Goal: Transaction & Acquisition: Purchase product/service

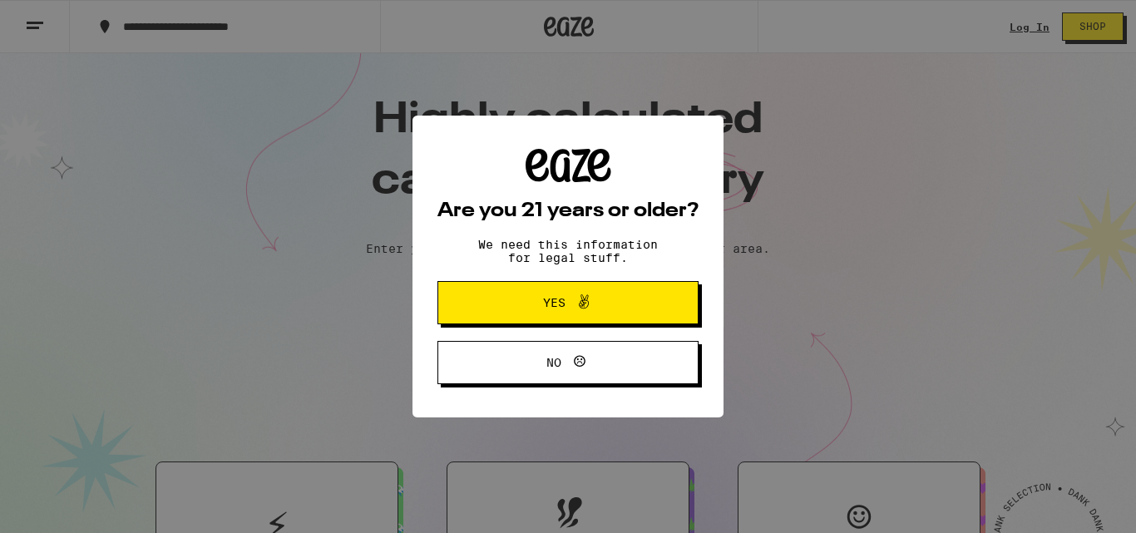
click at [588, 293] on button "Yes" at bounding box center [567, 302] width 261 height 43
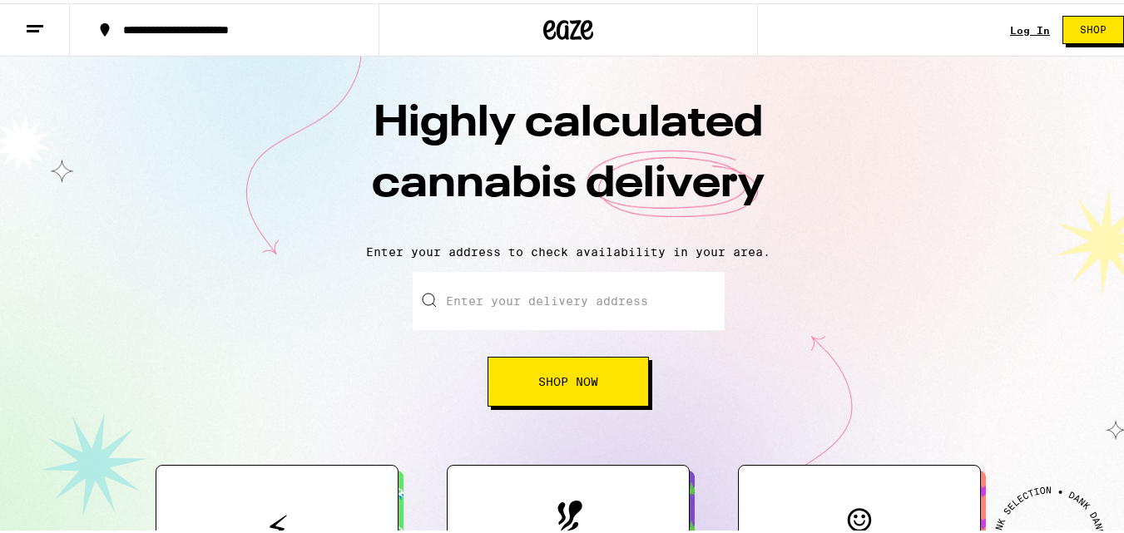
click at [1010, 24] on link "Log In" at bounding box center [1030, 27] width 40 height 11
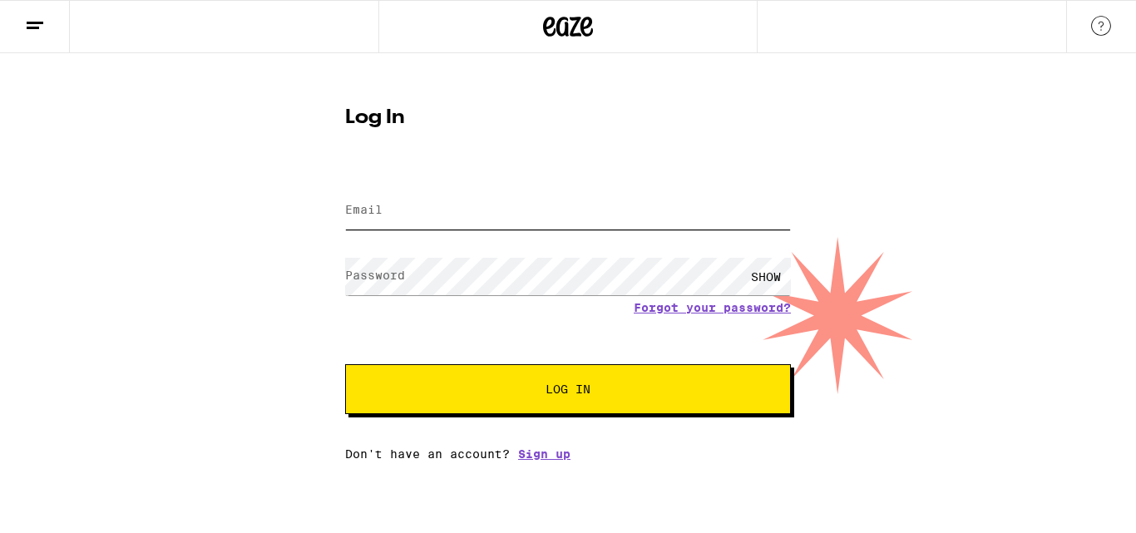
type input "kokizuniga4@gmail.com"
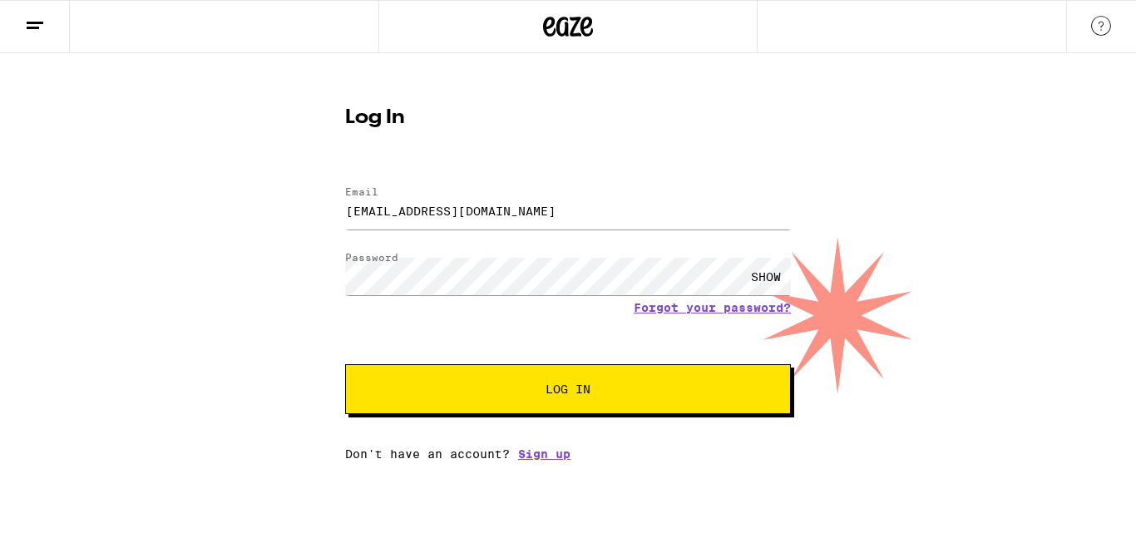
click at [663, 385] on span "Log In" at bounding box center [568, 389] width 311 height 12
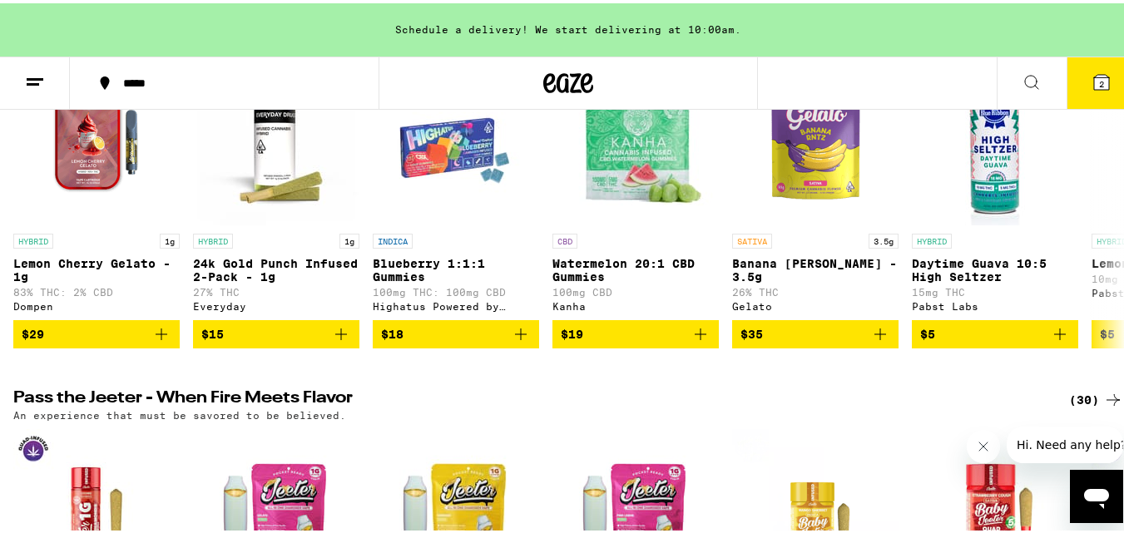
scroll to position [315, 0]
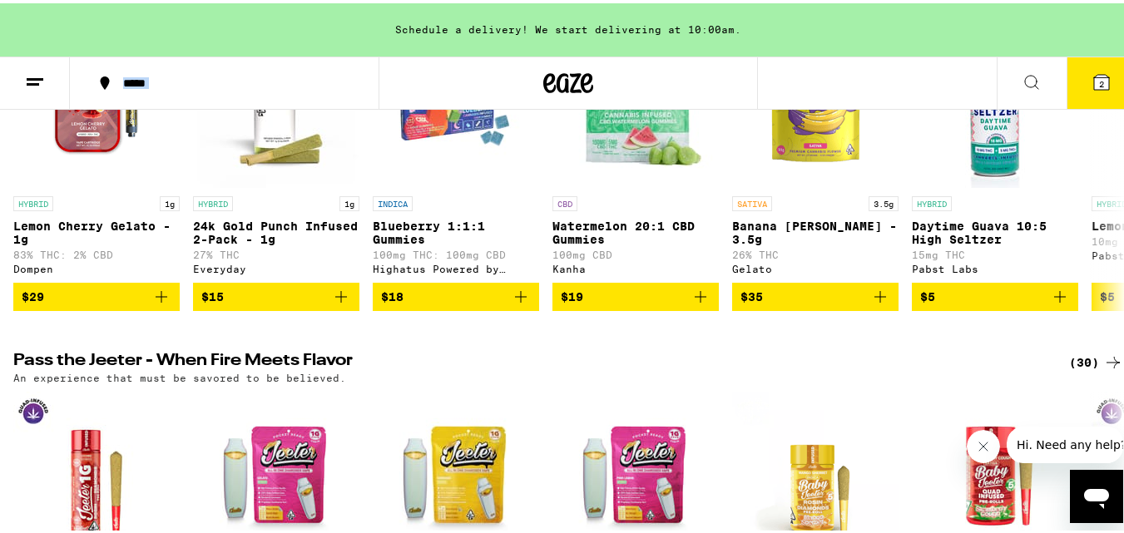
drag, startPoint x: 1123, startPoint y: 51, endPoint x: 1123, endPoint y: 61, distance: 10.0
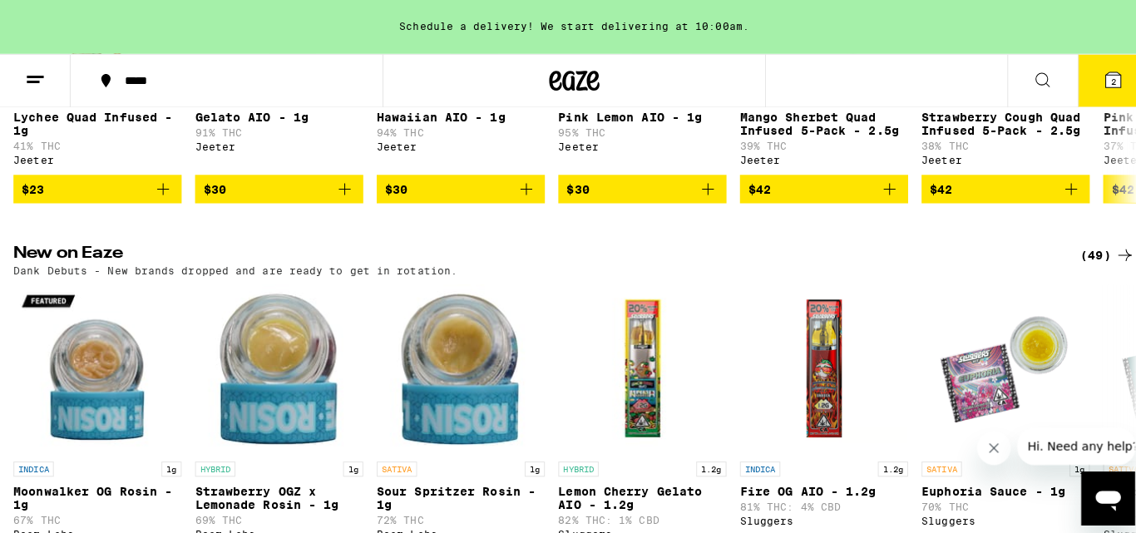
scroll to position [0, 0]
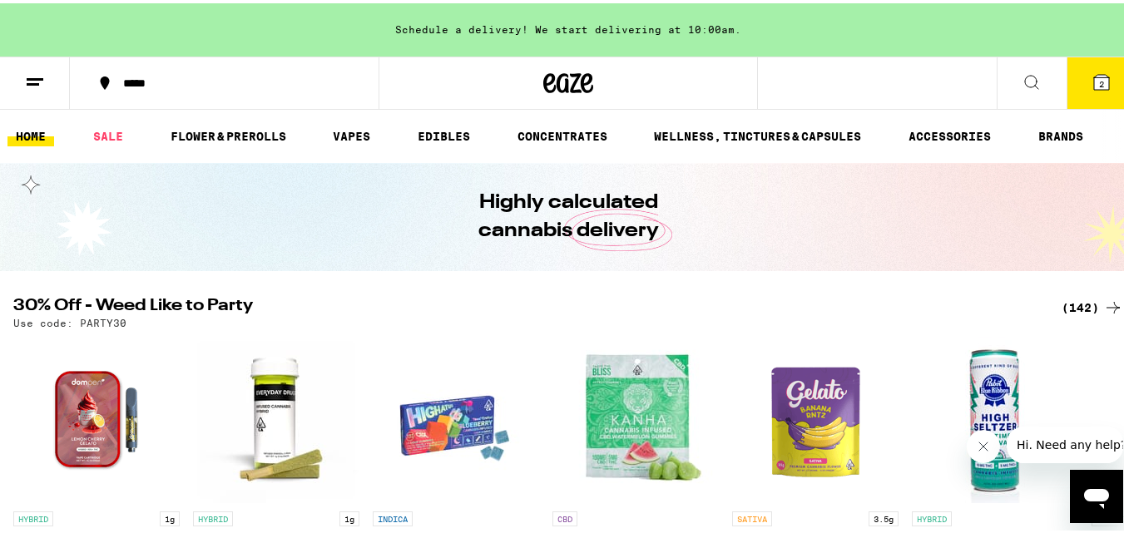
click at [36, 76] on line at bounding box center [35, 76] width 17 height 0
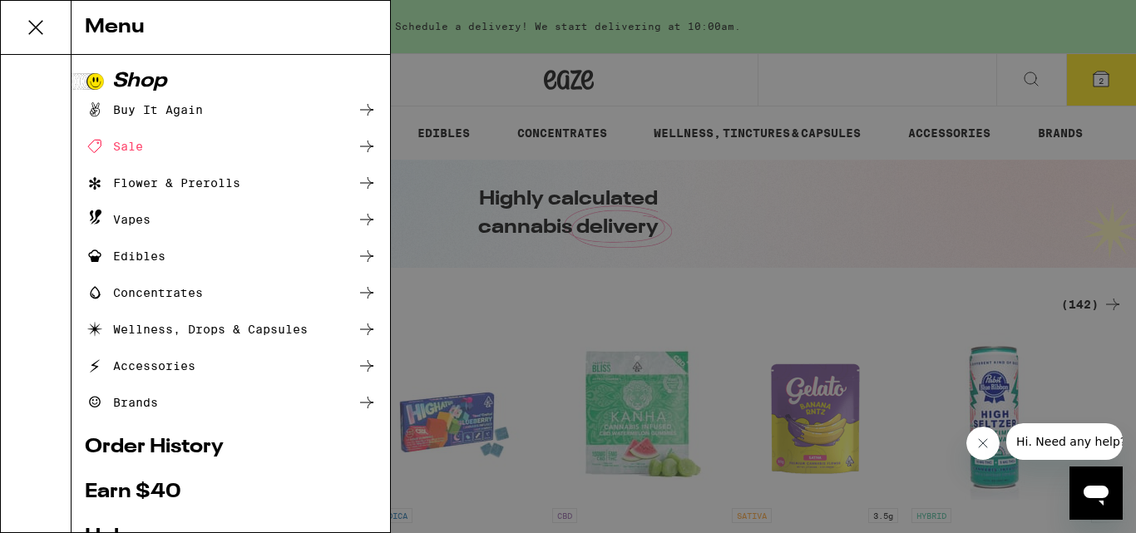
click at [357, 141] on icon at bounding box center [367, 146] width 20 height 20
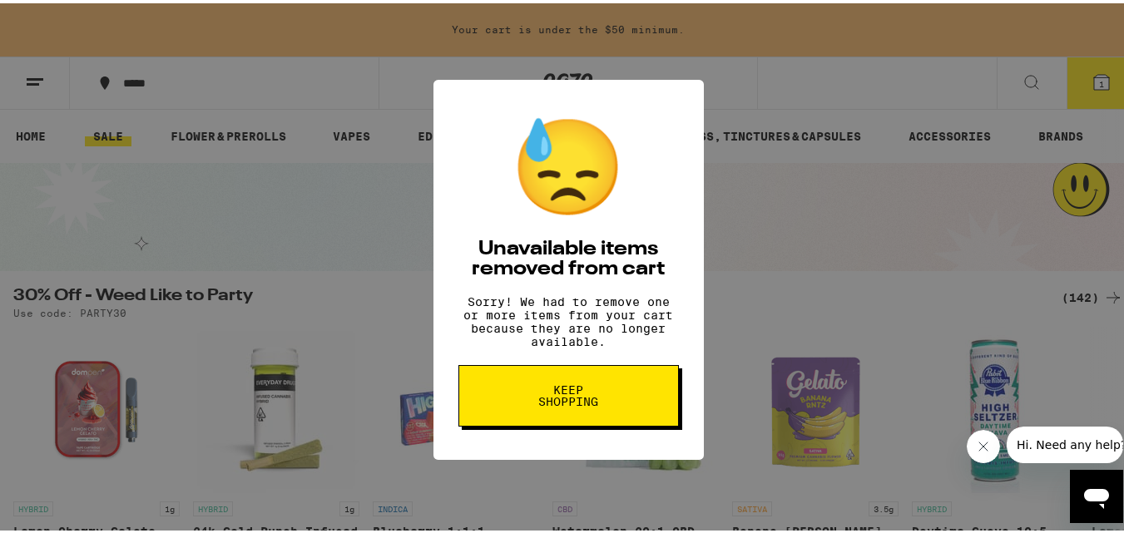
click at [620, 418] on button "Keep Shopping" at bounding box center [568, 393] width 220 height 62
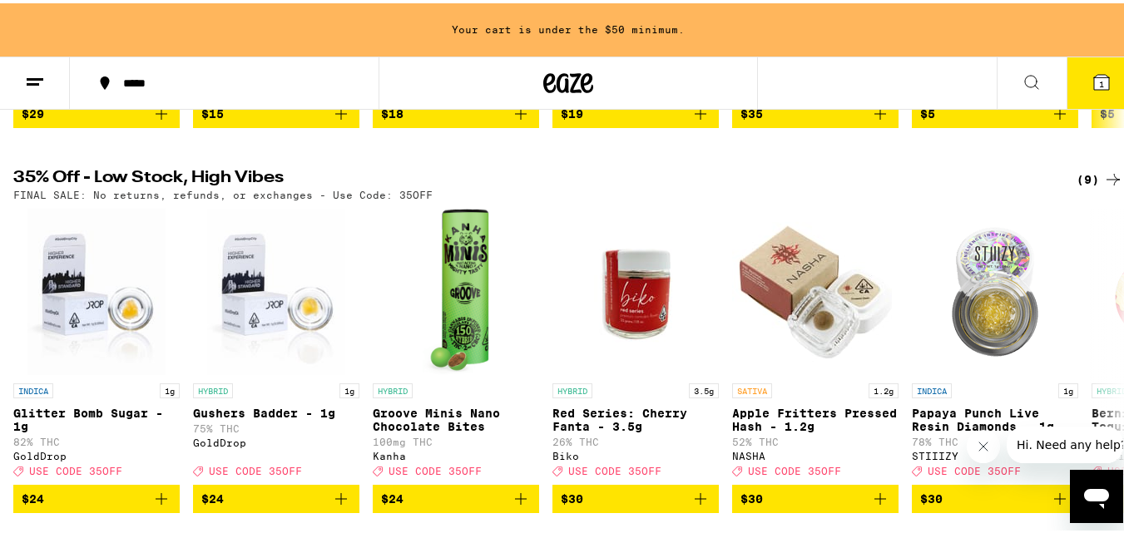
scroll to position [459, 0]
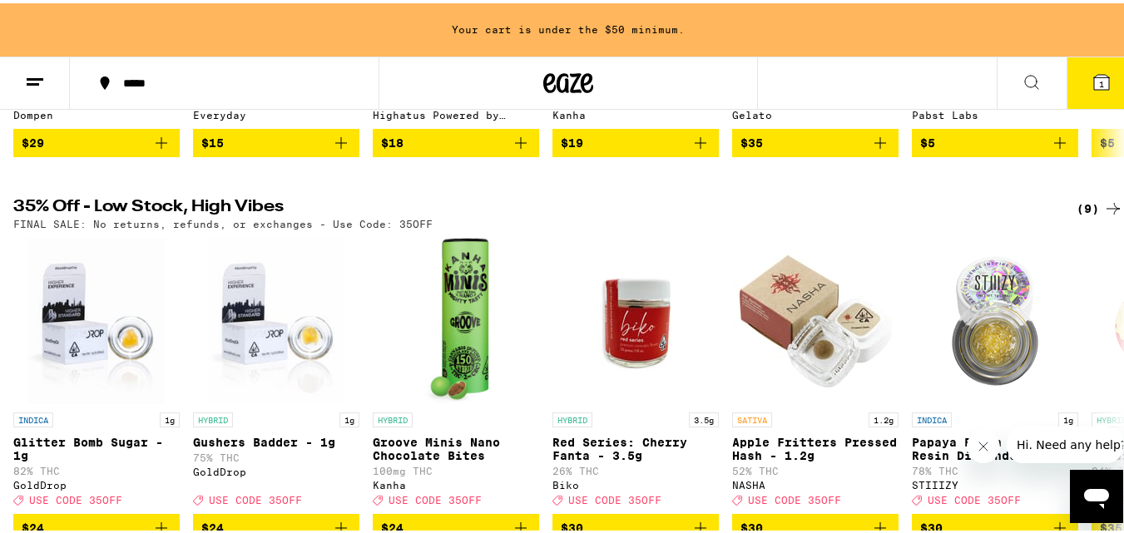
click at [1103, 212] on icon at bounding box center [1113, 205] width 20 height 20
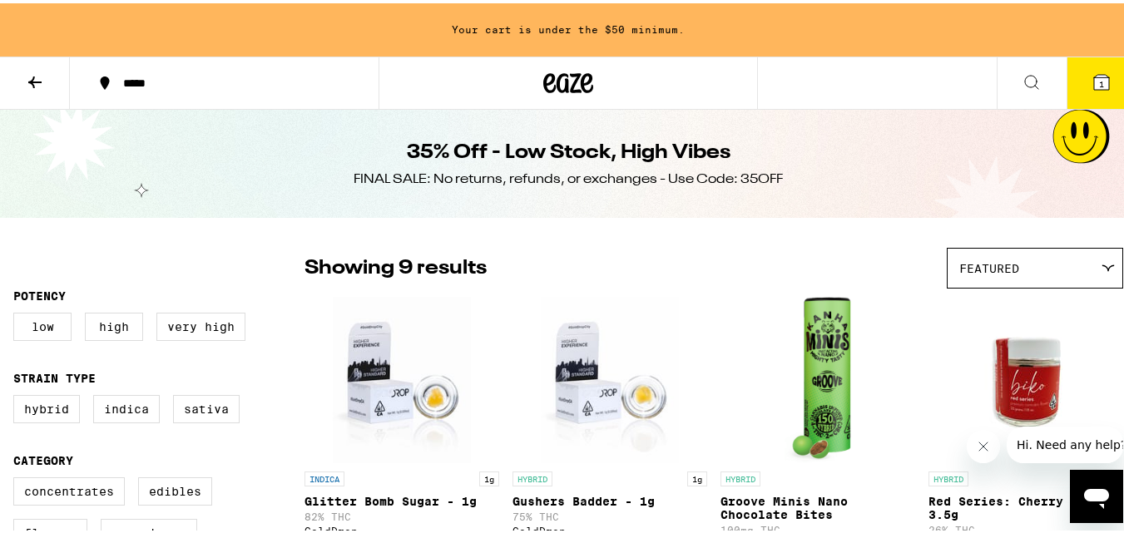
click at [49, 84] on button at bounding box center [35, 80] width 70 height 52
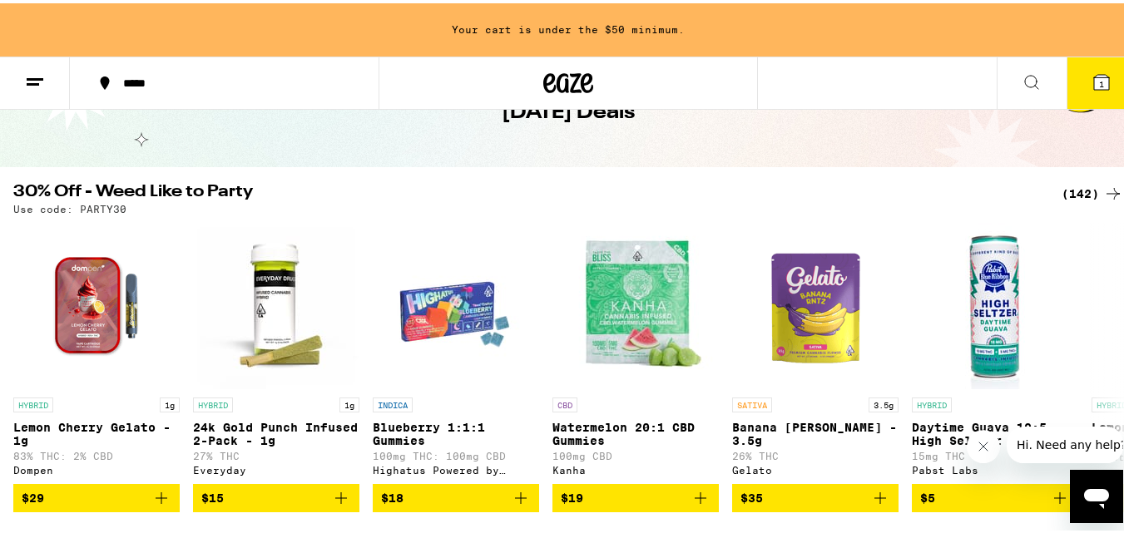
scroll to position [166, 0]
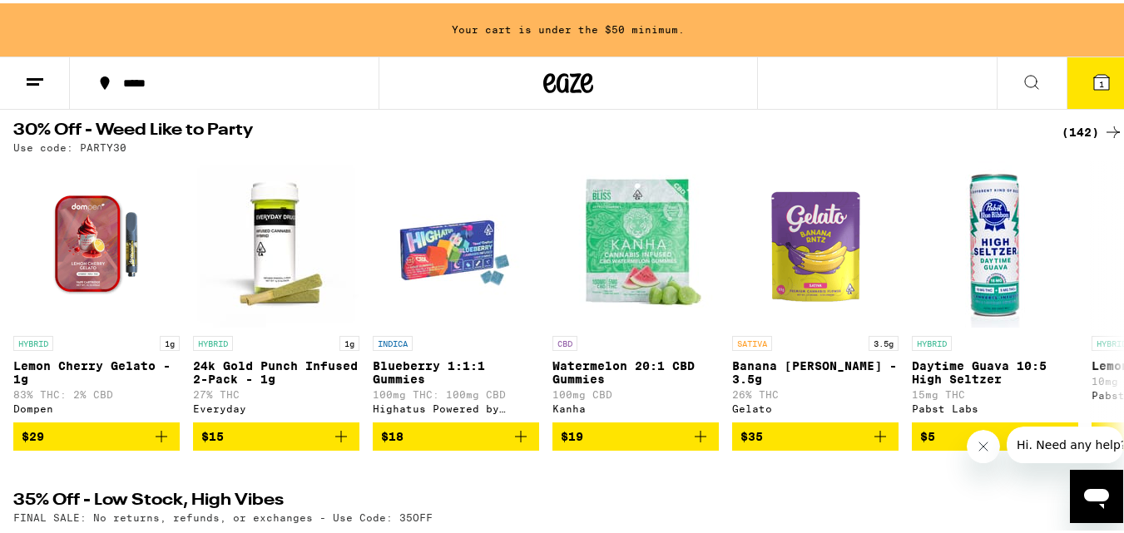
click at [1103, 128] on icon at bounding box center [1113, 129] width 20 height 20
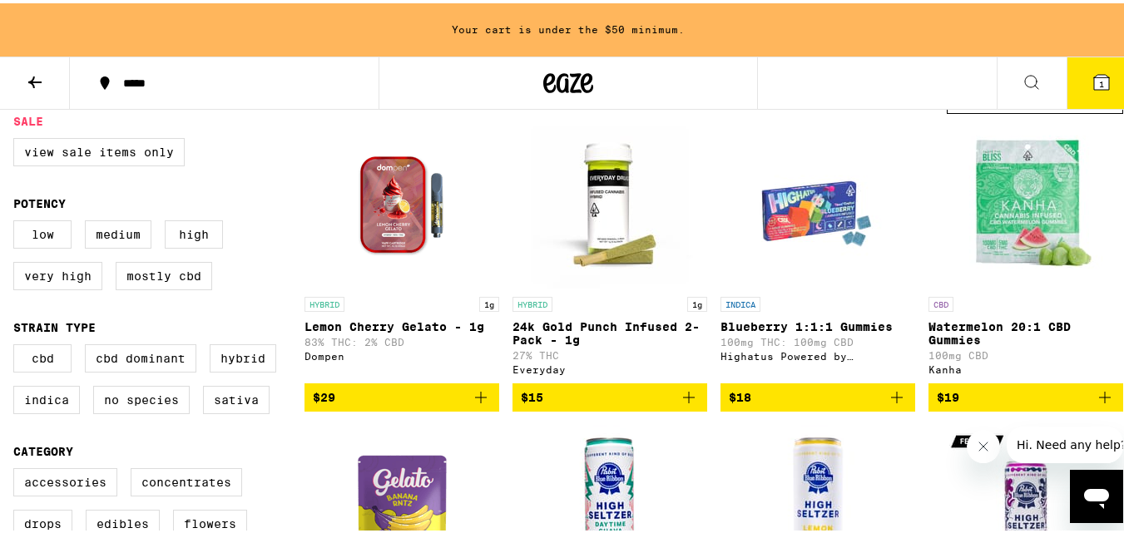
scroll to position [195, 0]
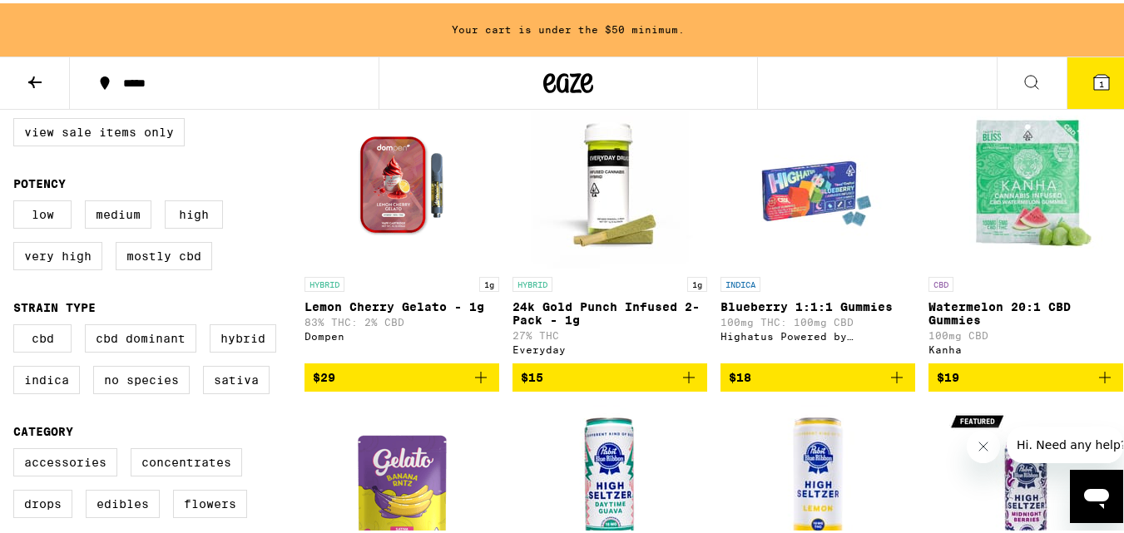
click at [1013, 174] on img "Open page for Watermelon 20:1 CBD Gummies from Kanha" at bounding box center [1025, 182] width 166 height 166
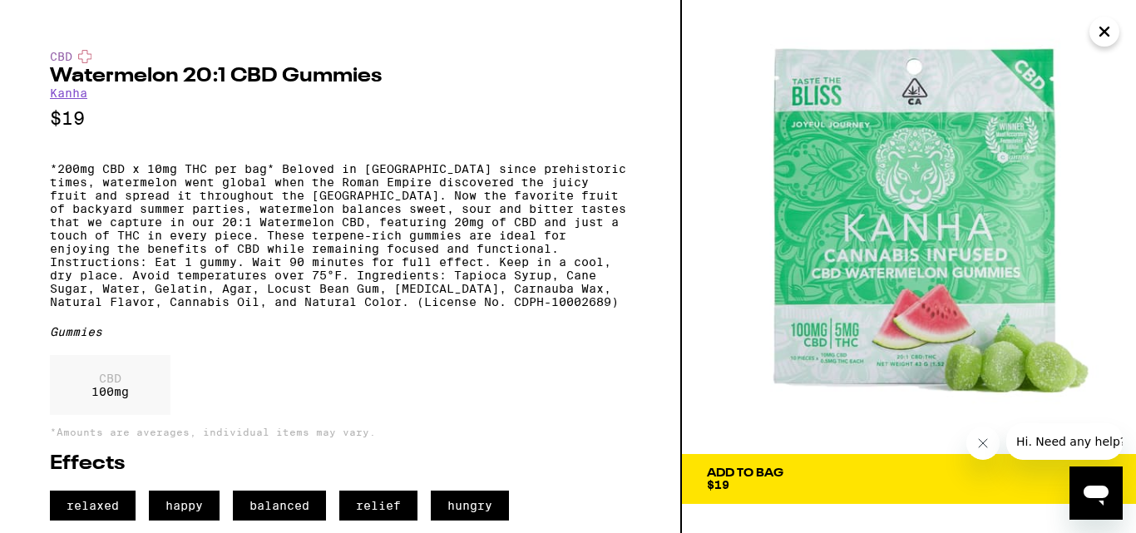
click at [1098, 33] on icon "Close" at bounding box center [1105, 31] width 20 height 25
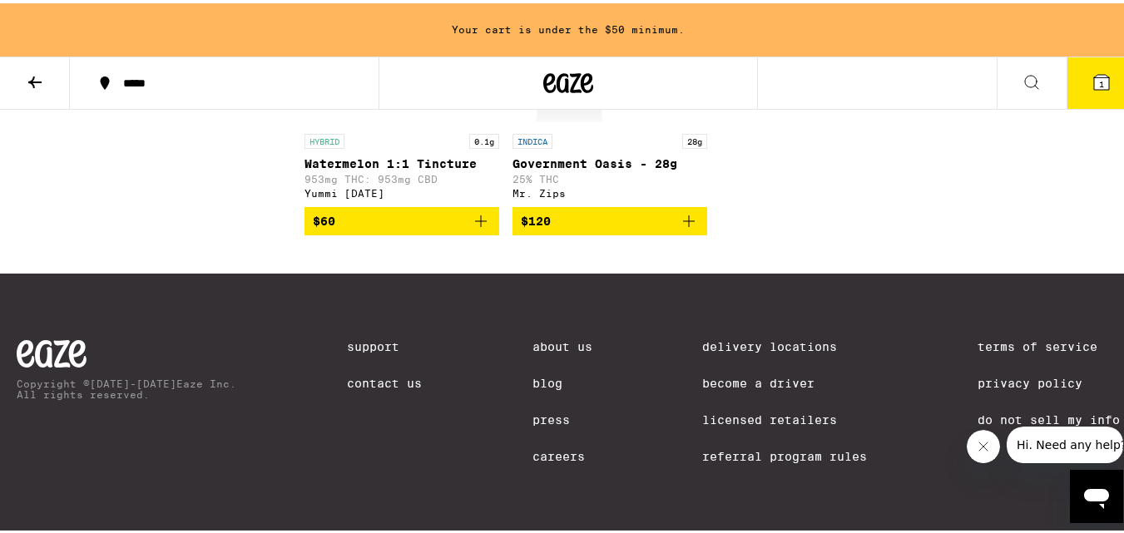
scroll to position [11032, 0]
click at [37, 85] on icon at bounding box center [35, 79] width 20 height 20
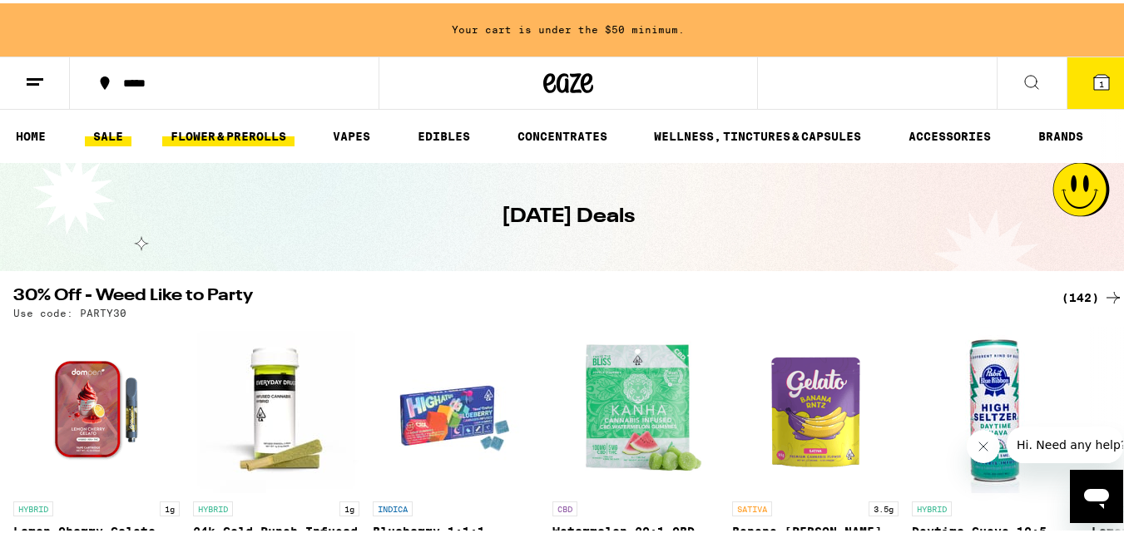
click at [243, 126] on link "FLOWER & PREROLLS" at bounding box center [228, 133] width 132 height 20
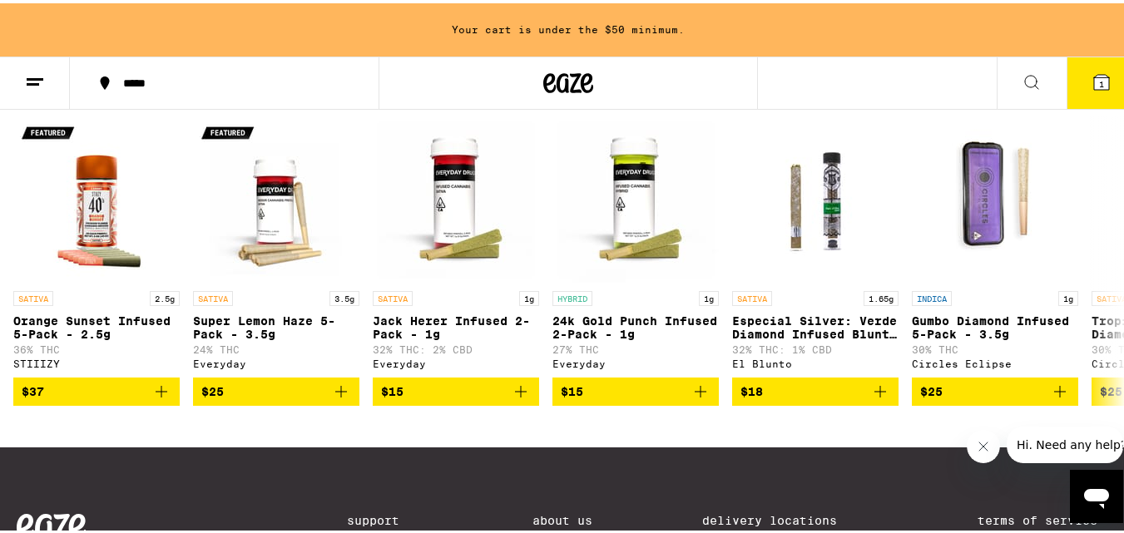
scroll to position [1324, 0]
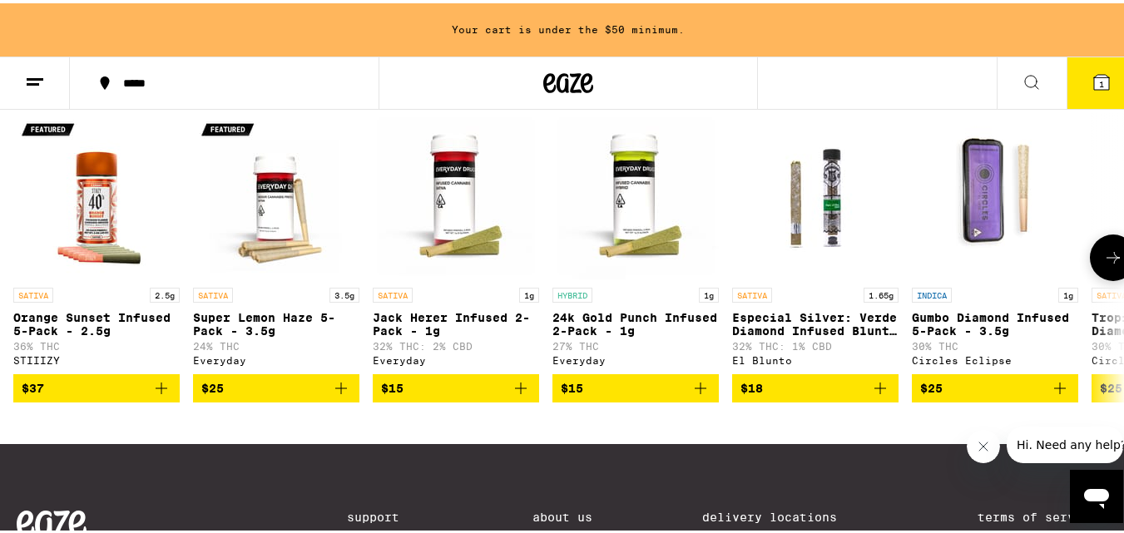
click at [1103, 264] on icon at bounding box center [1113, 255] width 20 height 20
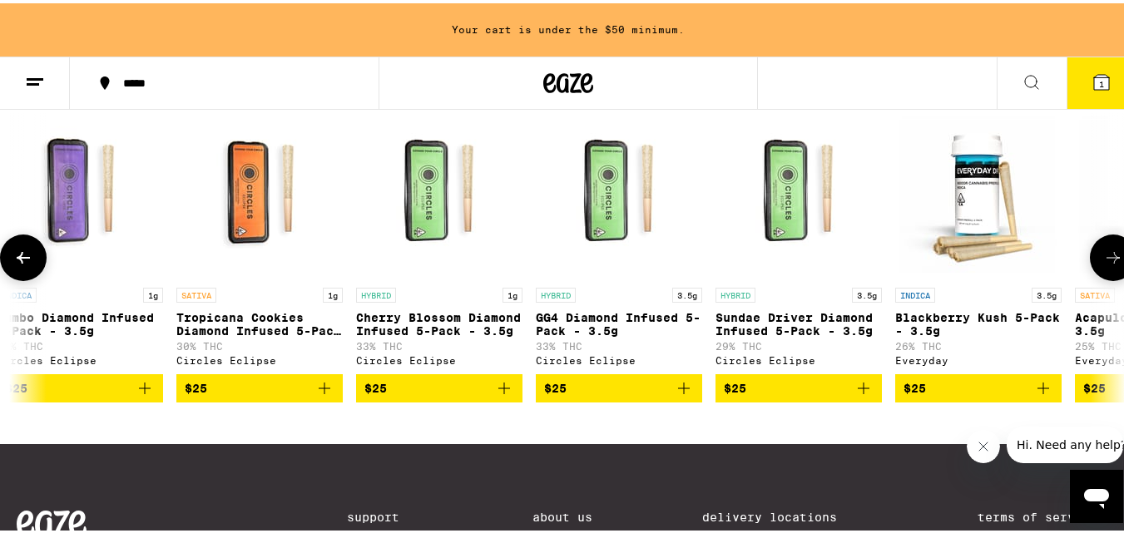
scroll to position [0, 916]
click at [1103, 264] on icon at bounding box center [1113, 255] width 20 height 20
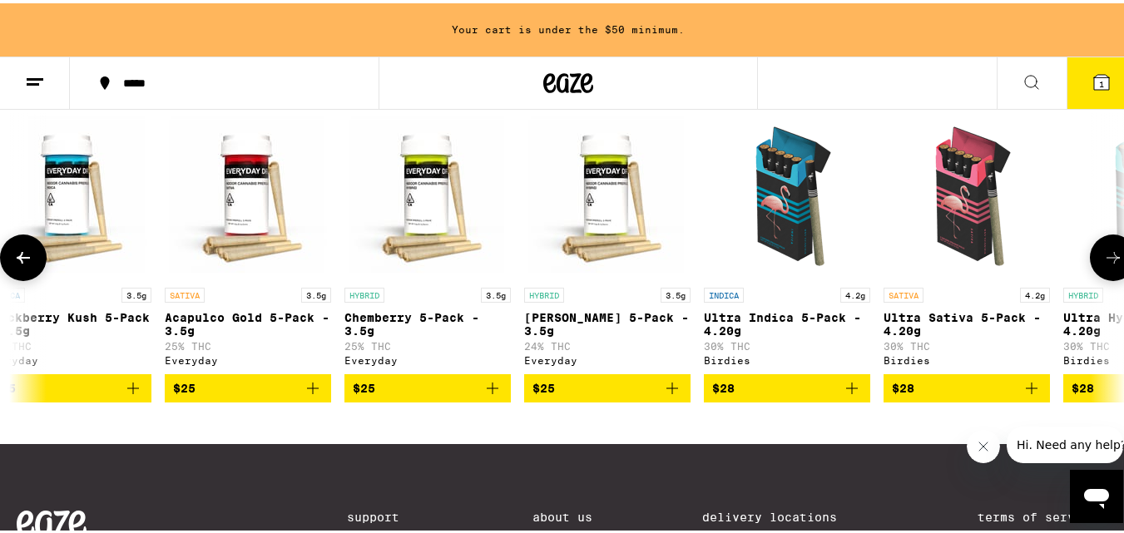
scroll to position [0, 1831]
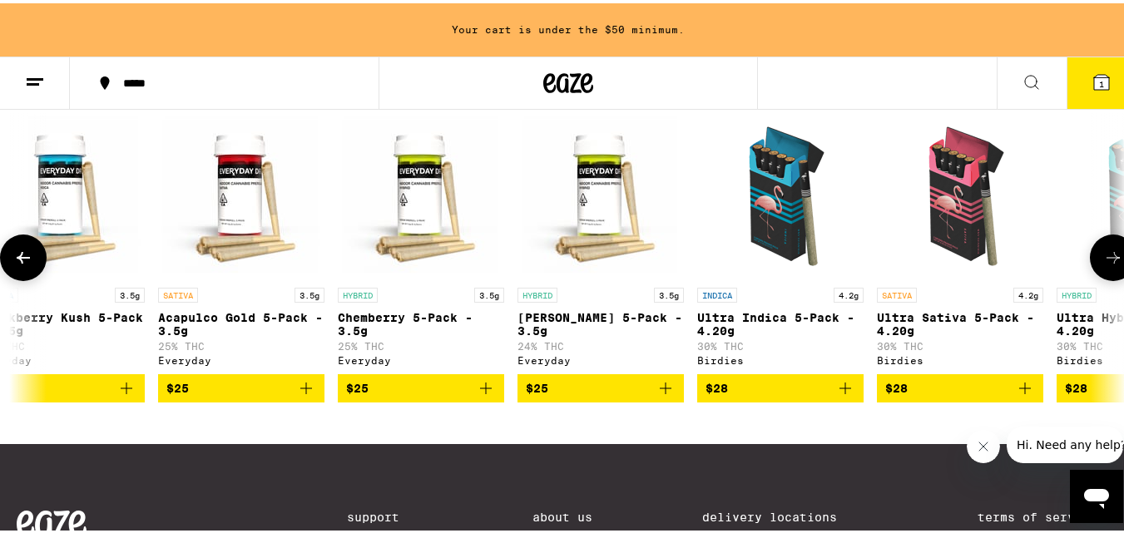
click at [1103, 264] on icon at bounding box center [1113, 255] width 20 height 20
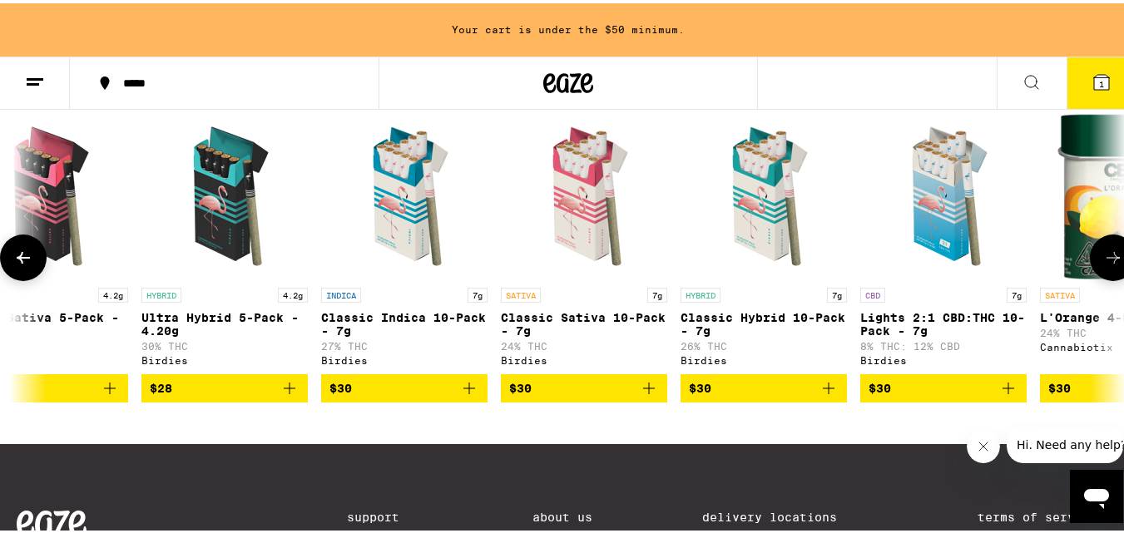
scroll to position [0, 2747]
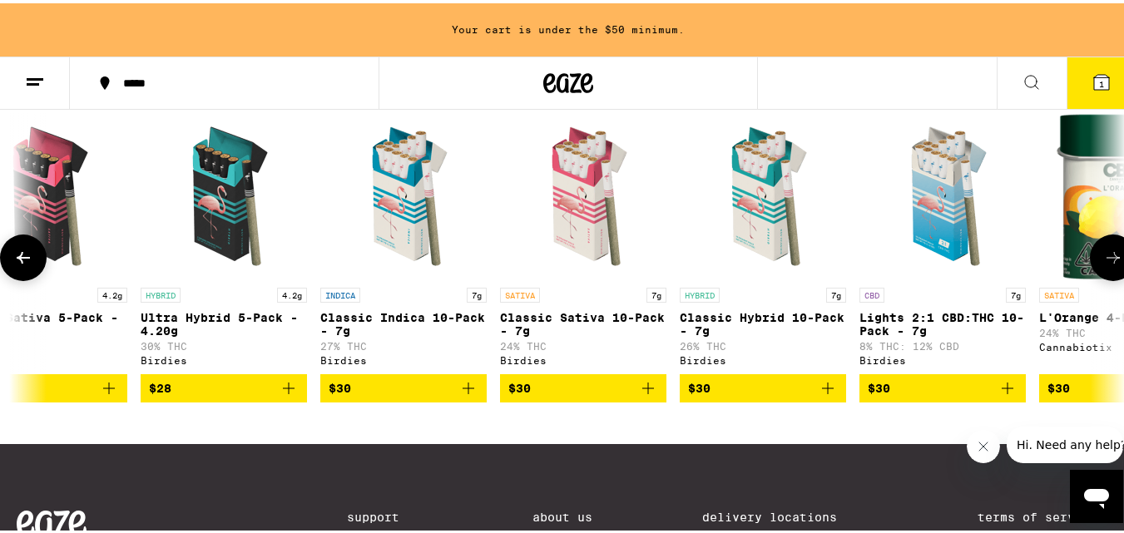
click at [931, 243] on img "Open page for Lights 2:1 CBD:THC 10-Pack - 7g from Birdies" at bounding box center [942, 193] width 166 height 166
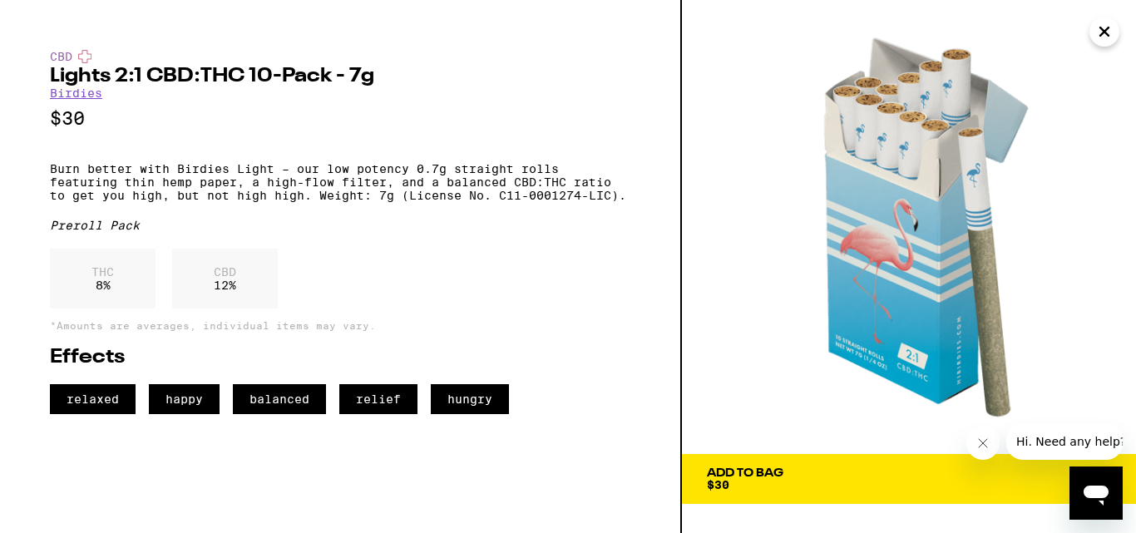
click at [1111, 32] on icon "Close" at bounding box center [1105, 31] width 20 height 25
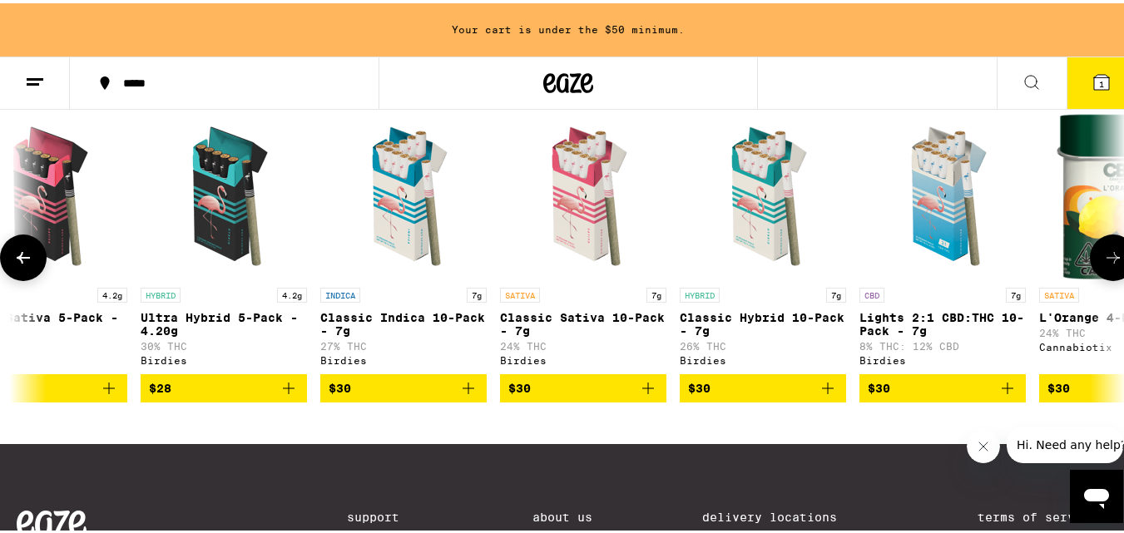
click at [1103, 264] on icon at bounding box center [1113, 255] width 20 height 20
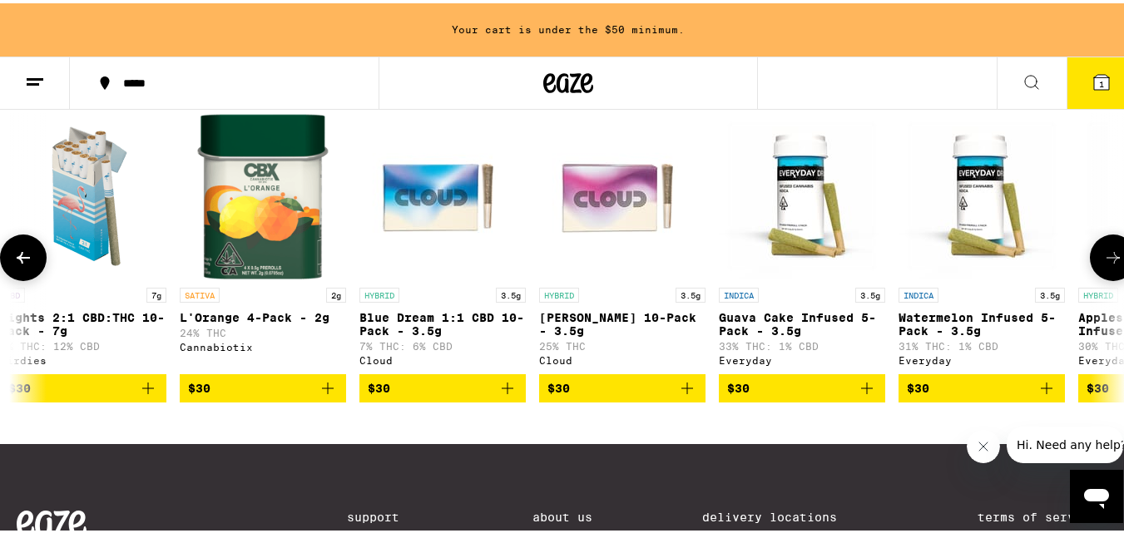
scroll to position [0, 3663]
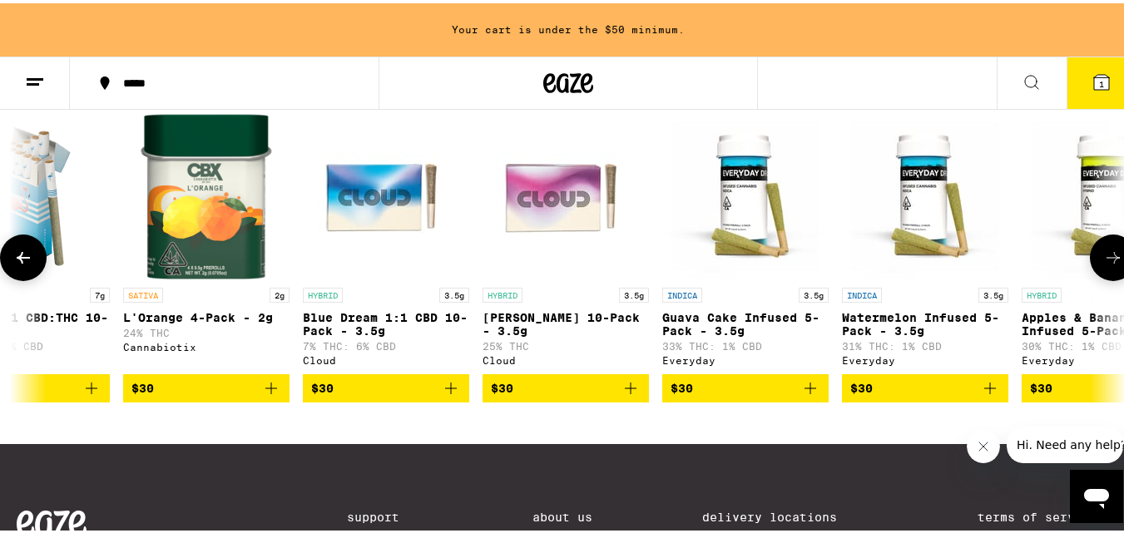
click at [1103, 264] on icon at bounding box center [1113, 255] width 20 height 20
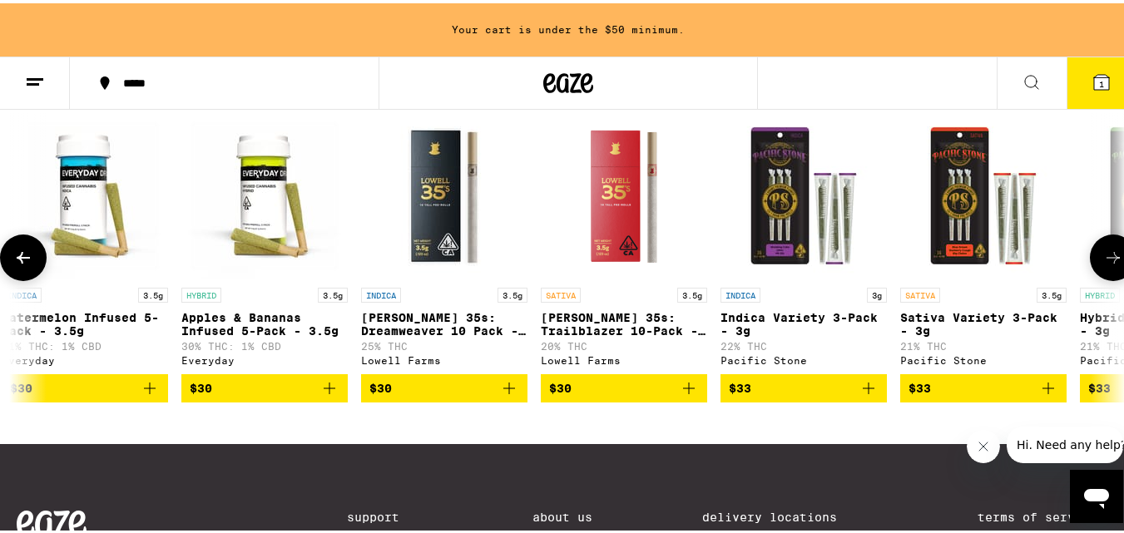
scroll to position [0, 4579]
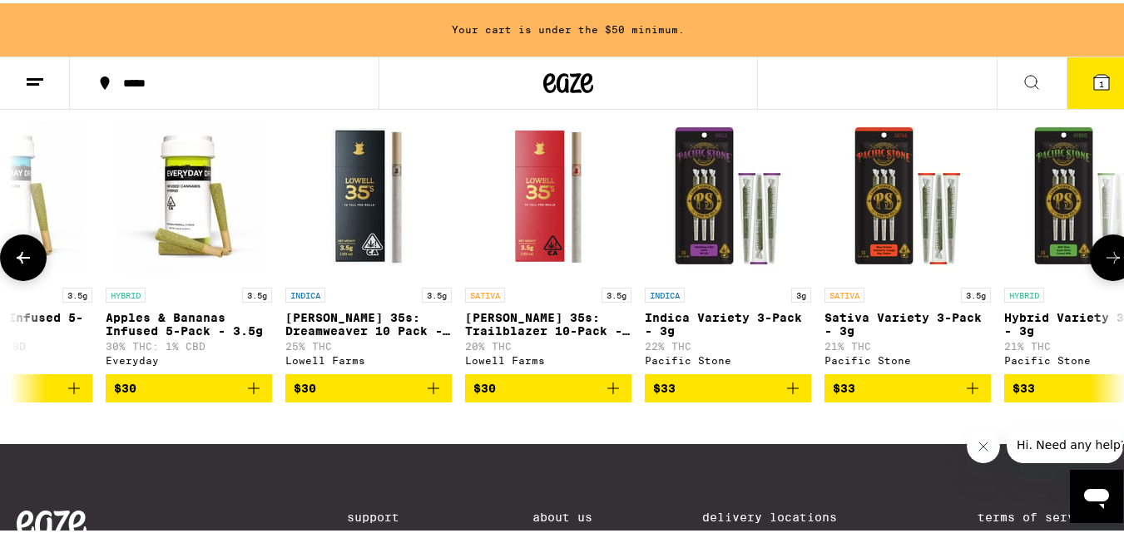
click at [1103, 264] on icon at bounding box center [1113, 255] width 20 height 20
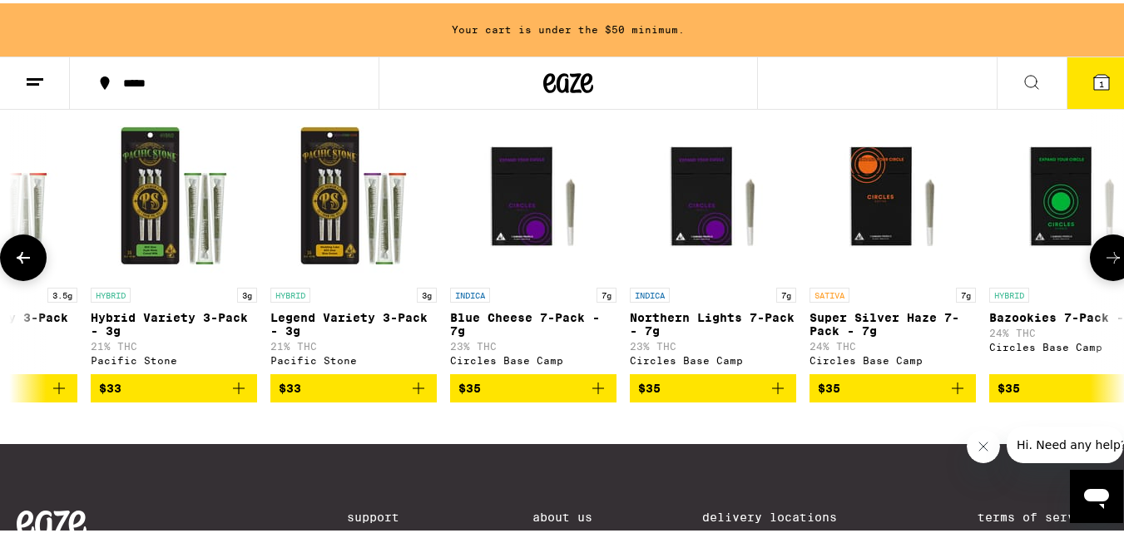
scroll to position [0, 5494]
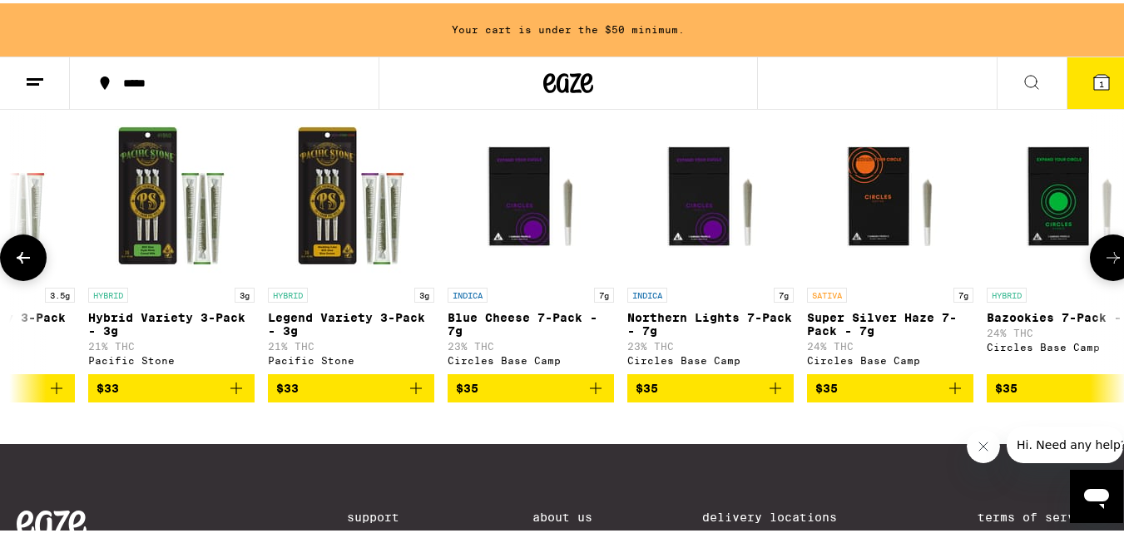
click at [1103, 264] on icon at bounding box center [1113, 255] width 20 height 20
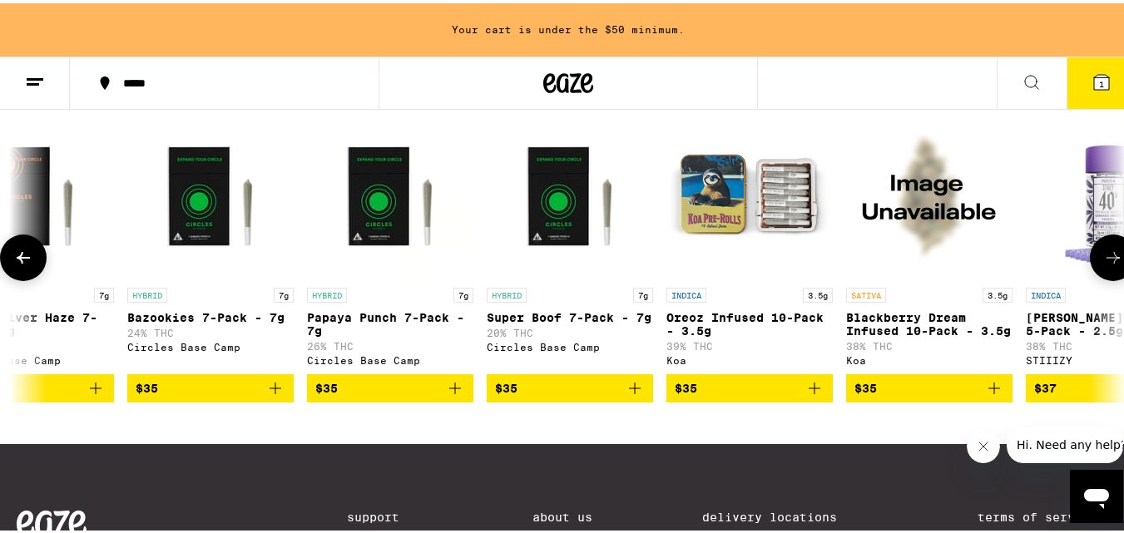
scroll to position [0, 6410]
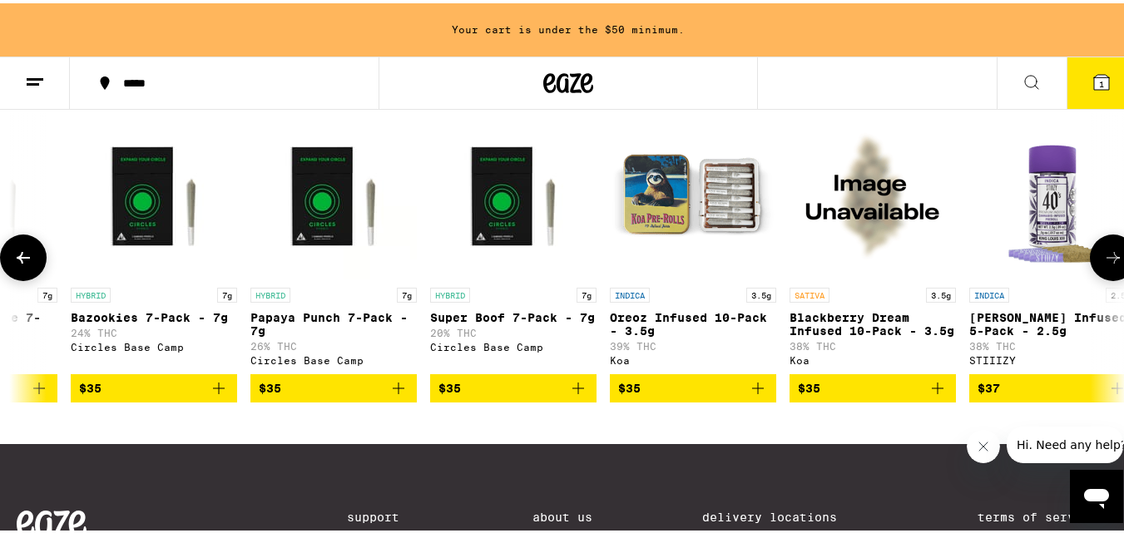
click at [1103, 264] on icon at bounding box center [1113, 255] width 20 height 20
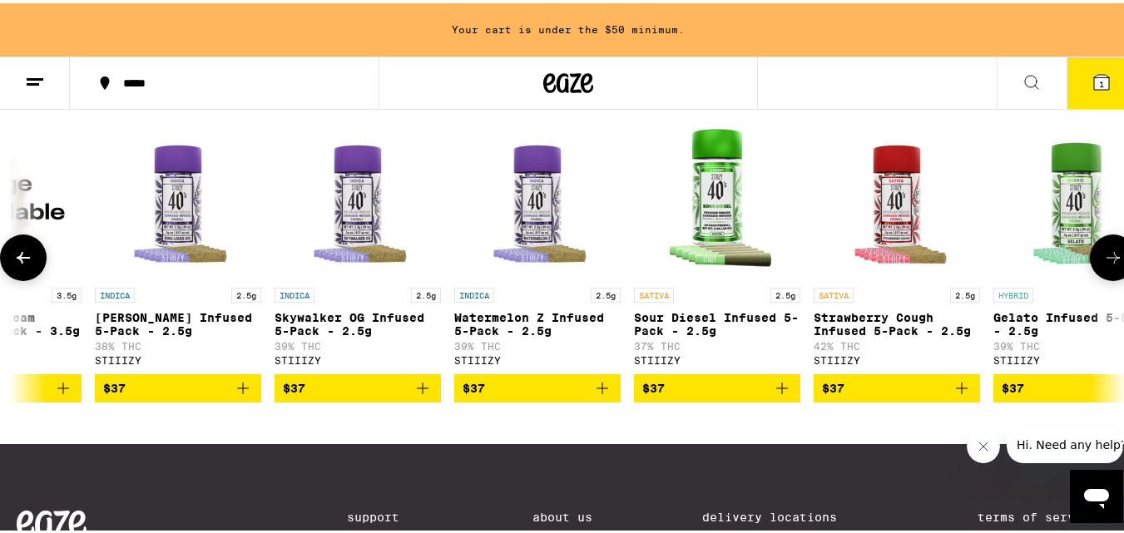
scroll to position [0, 7326]
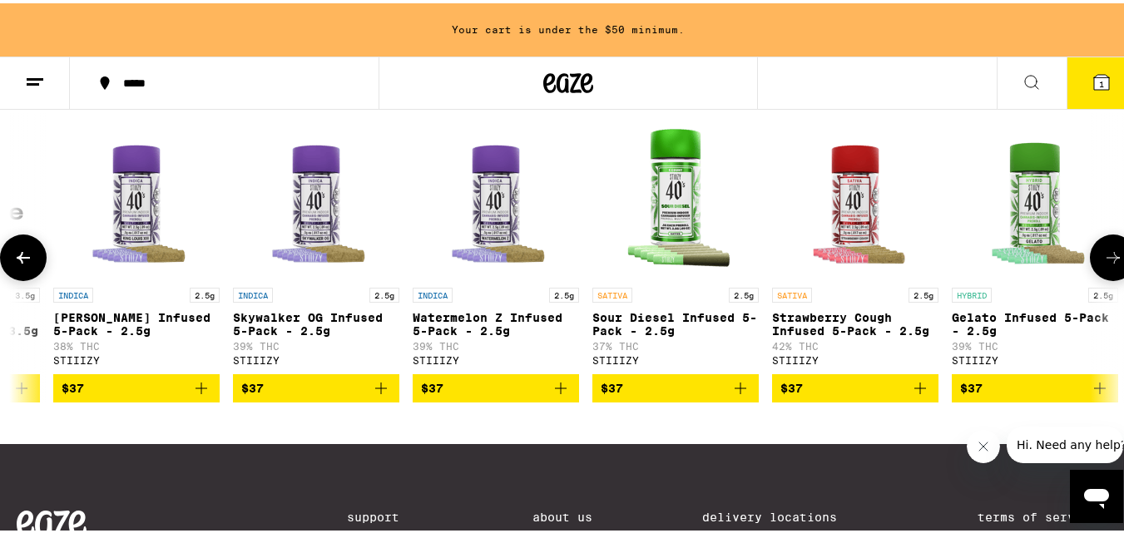
click at [1103, 264] on icon at bounding box center [1113, 255] width 20 height 20
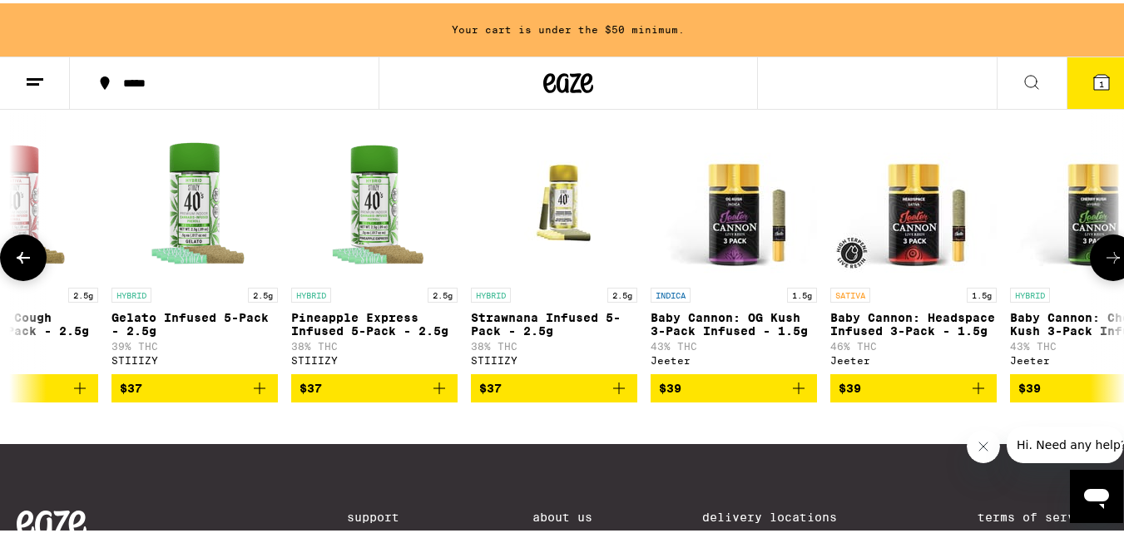
scroll to position [0, 8241]
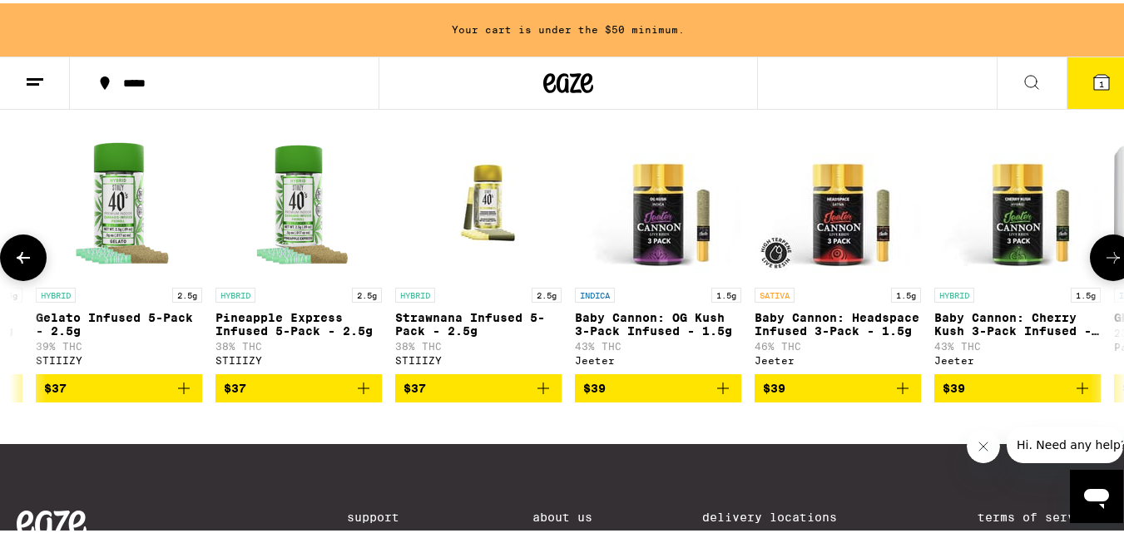
click at [1103, 264] on icon at bounding box center [1113, 255] width 20 height 20
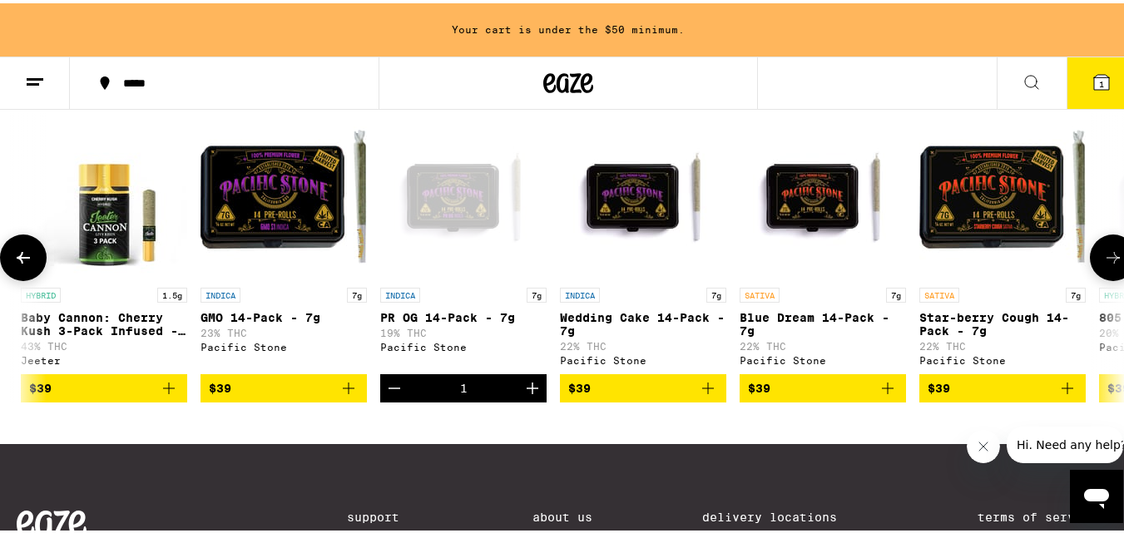
scroll to position [0, 9157]
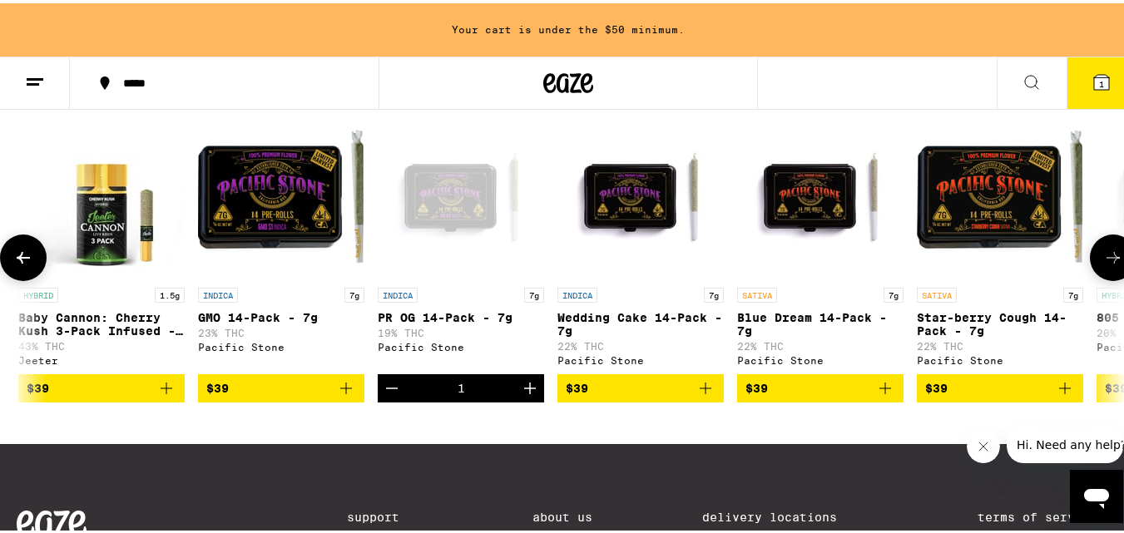
click at [1103, 264] on icon at bounding box center [1113, 255] width 20 height 20
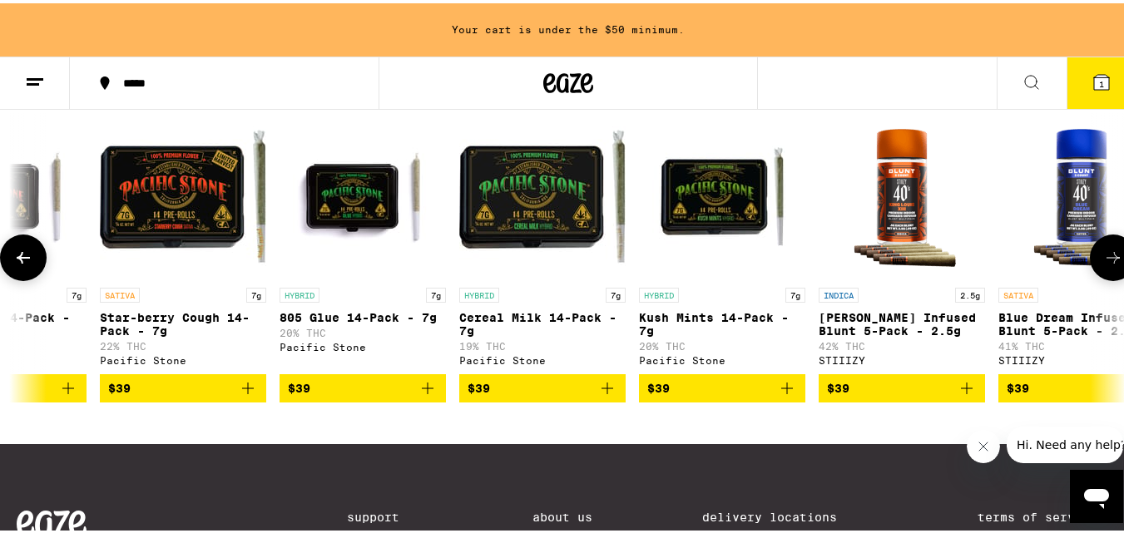
scroll to position [0, 10073]
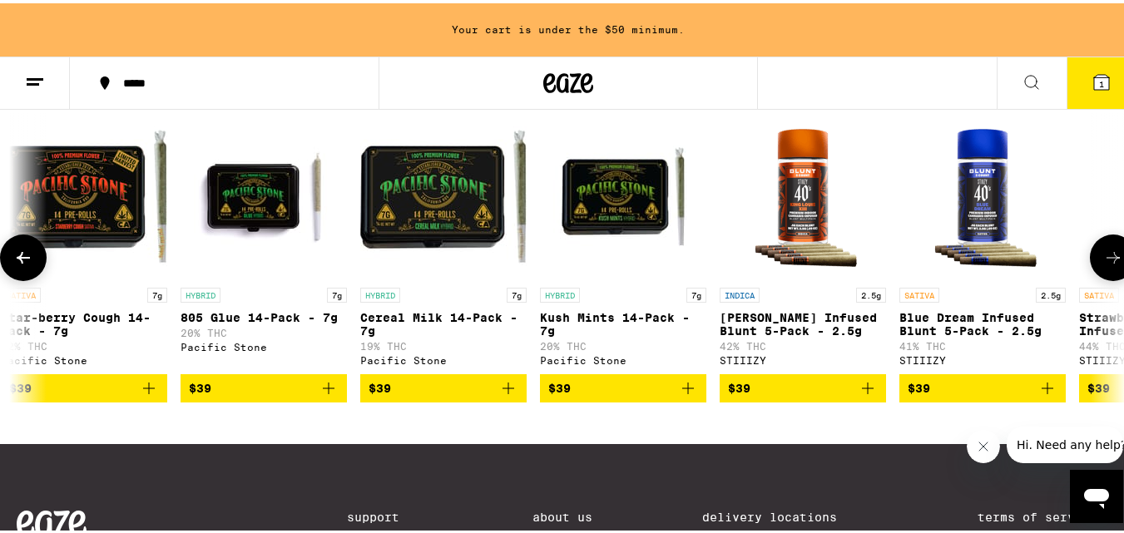
click at [1103, 264] on icon at bounding box center [1113, 255] width 20 height 20
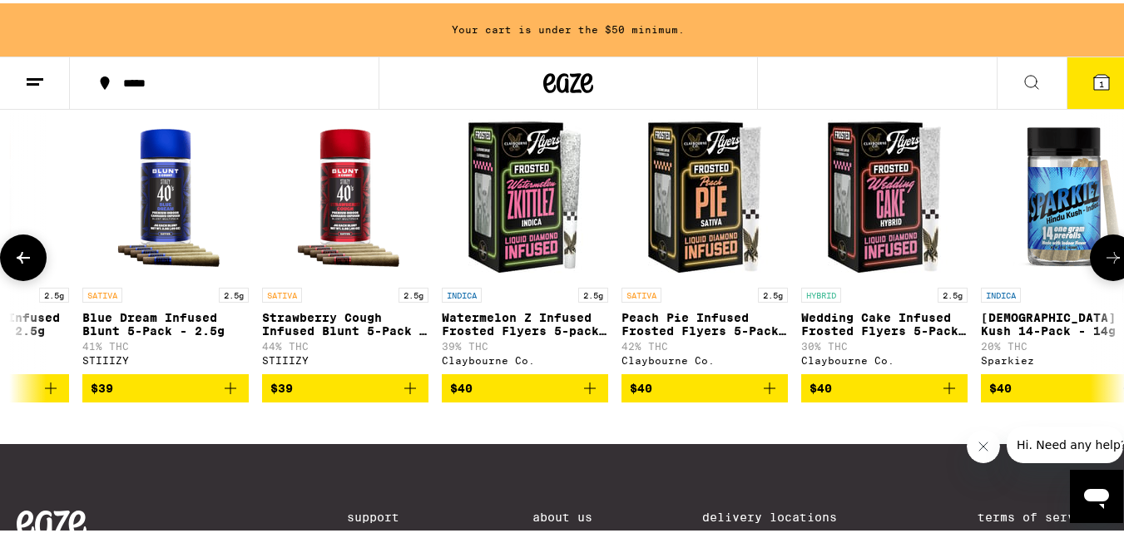
scroll to position [0, 10989]
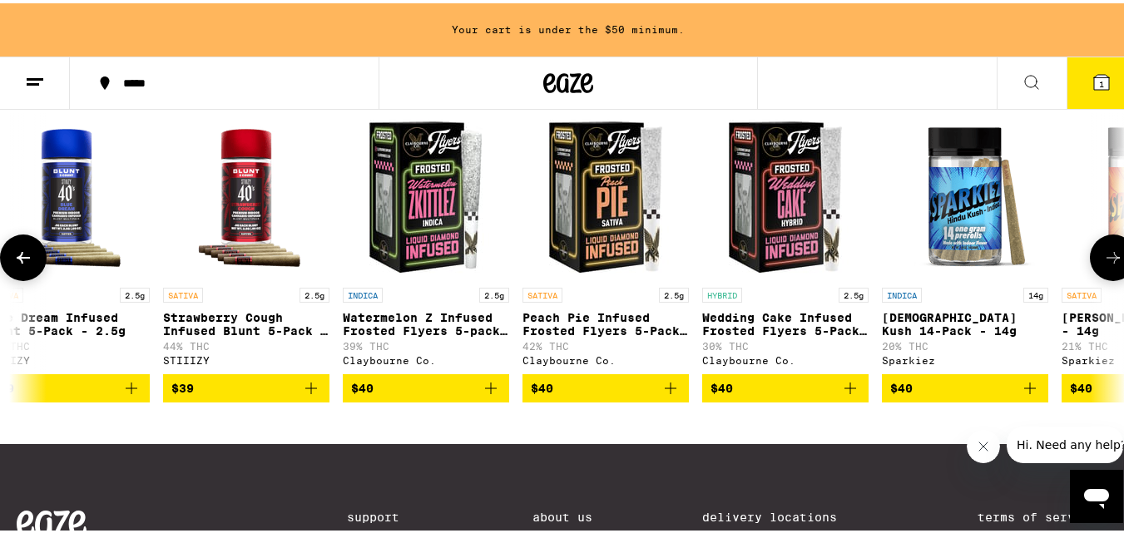
click at [1103, 264] on icon at bounding box center [1113, 255] width 20 height 20
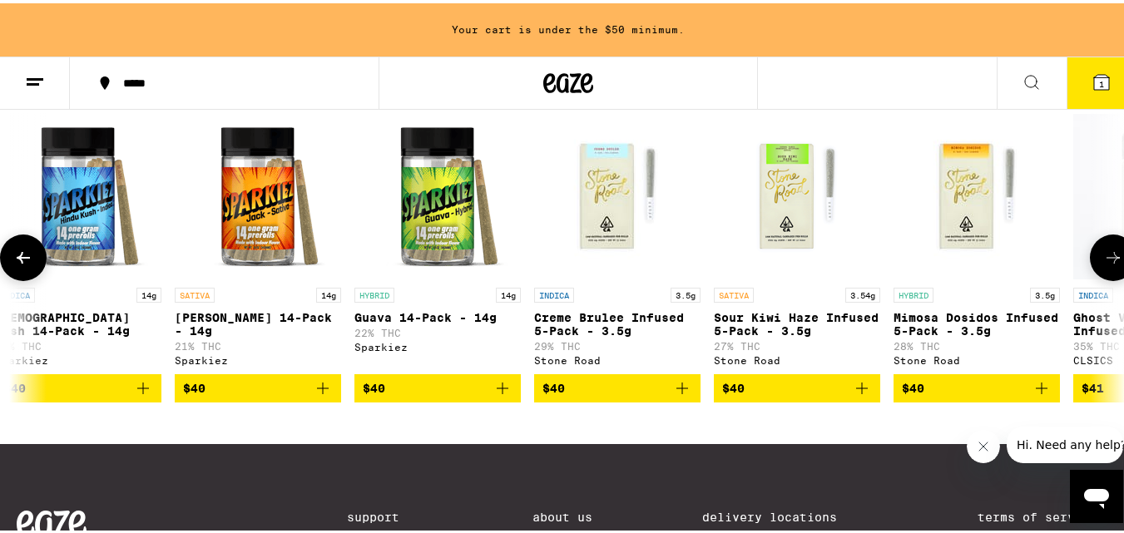
scroll to position [0, 11904]
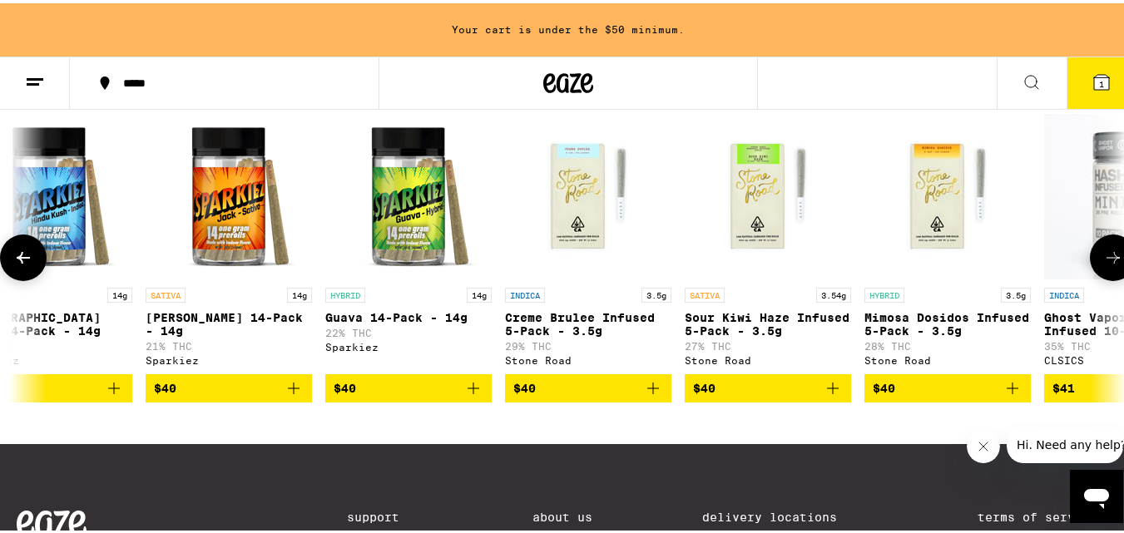
click at [1103, 264] on icon at bounding box center [1113, 255] width 20 height 20
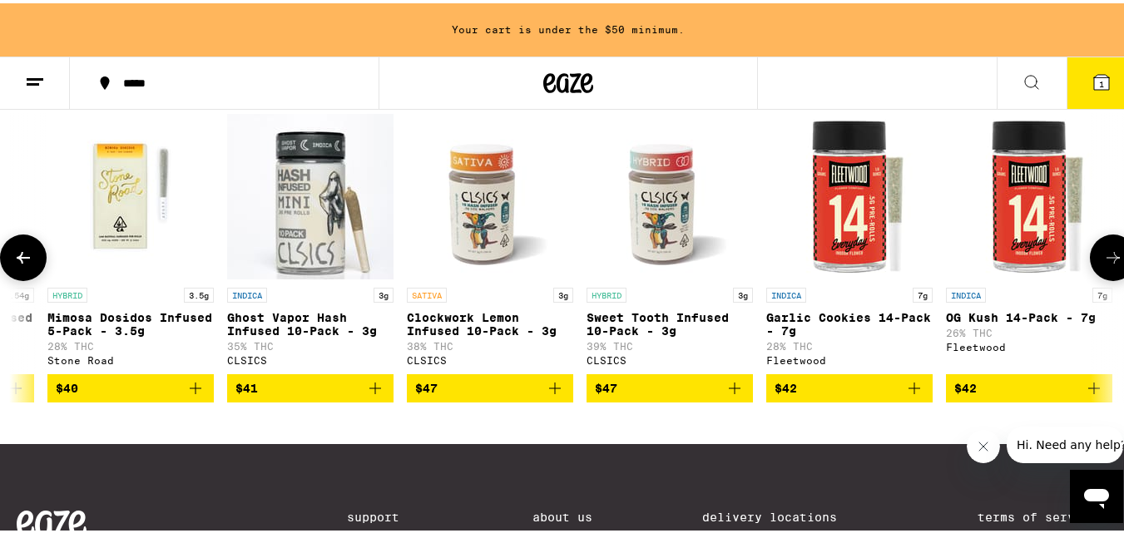
scroll to position [0, 12820]
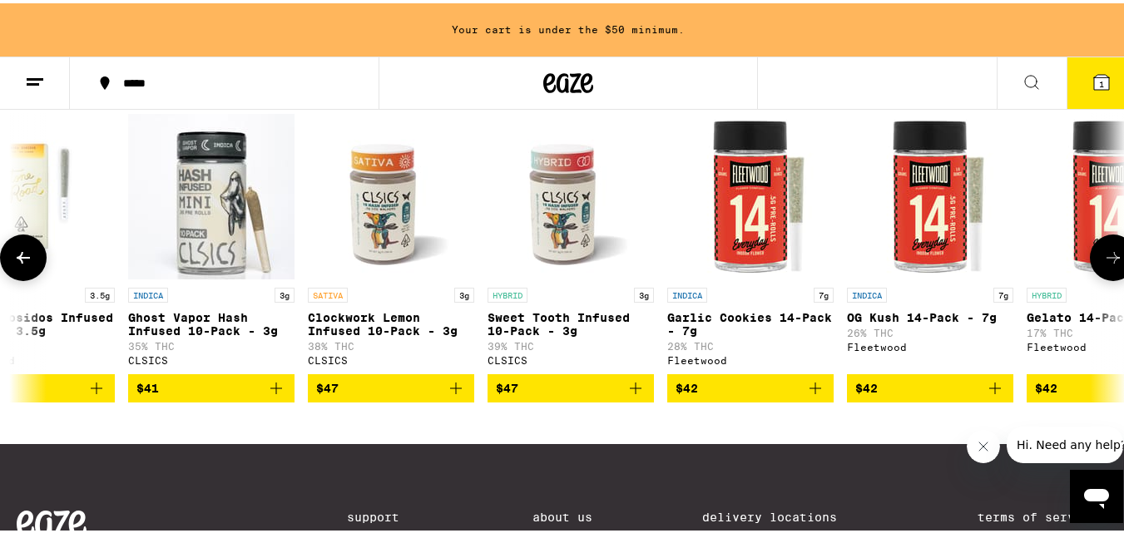
click at [1103, 264] on icon at bounding box center [1113, 255] width 20 height 20
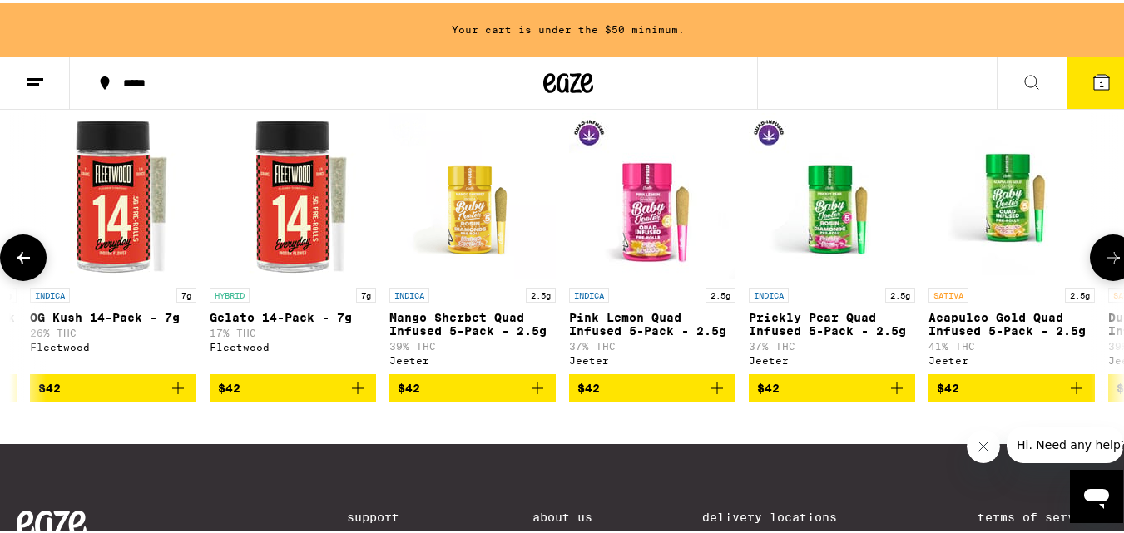
scroll to position [0, 13736]
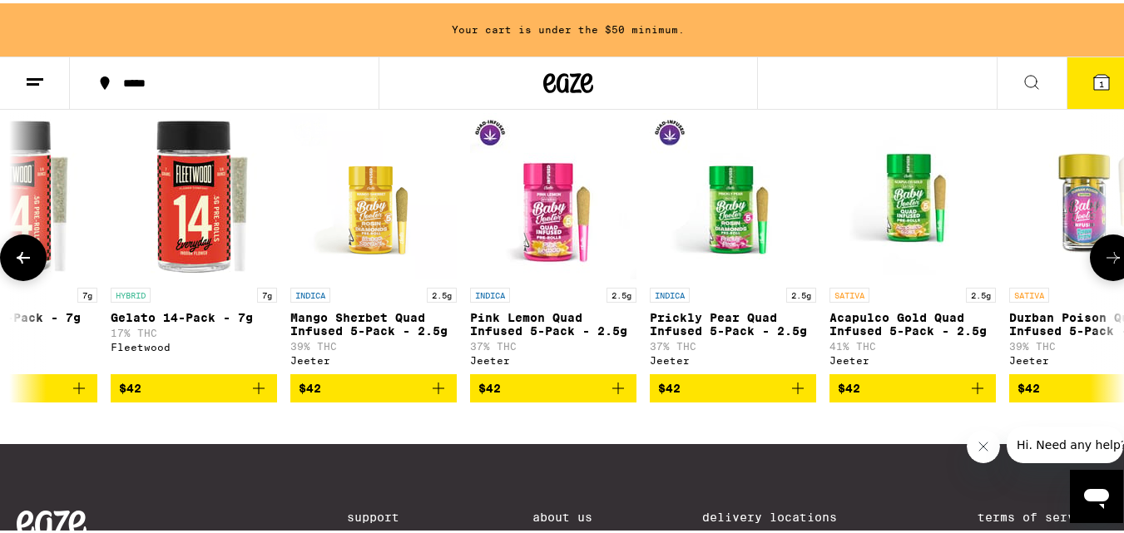
click at [1103, 264] on icon at bounding box center [1113, 255] width 20 height 20
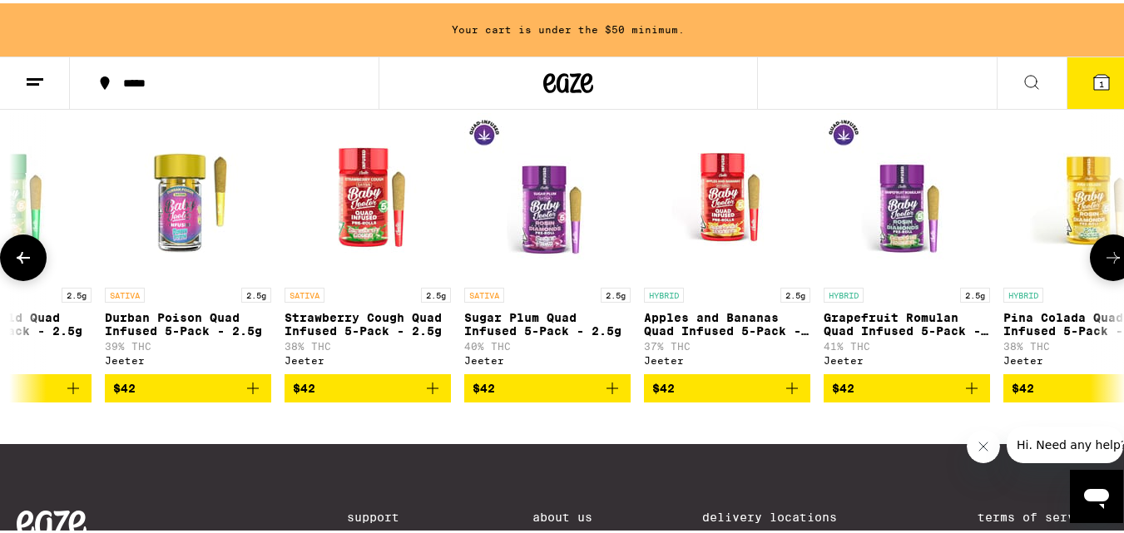
scroll to position [0, 14652]
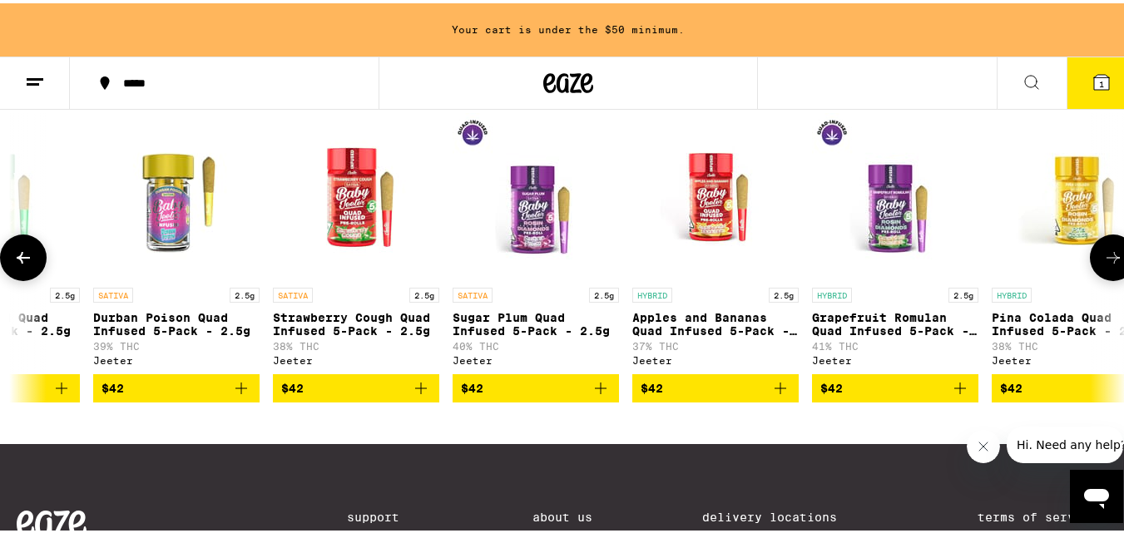
click at [1103, 264] on icon at bounding box center [1113, 255] width 20 height 20
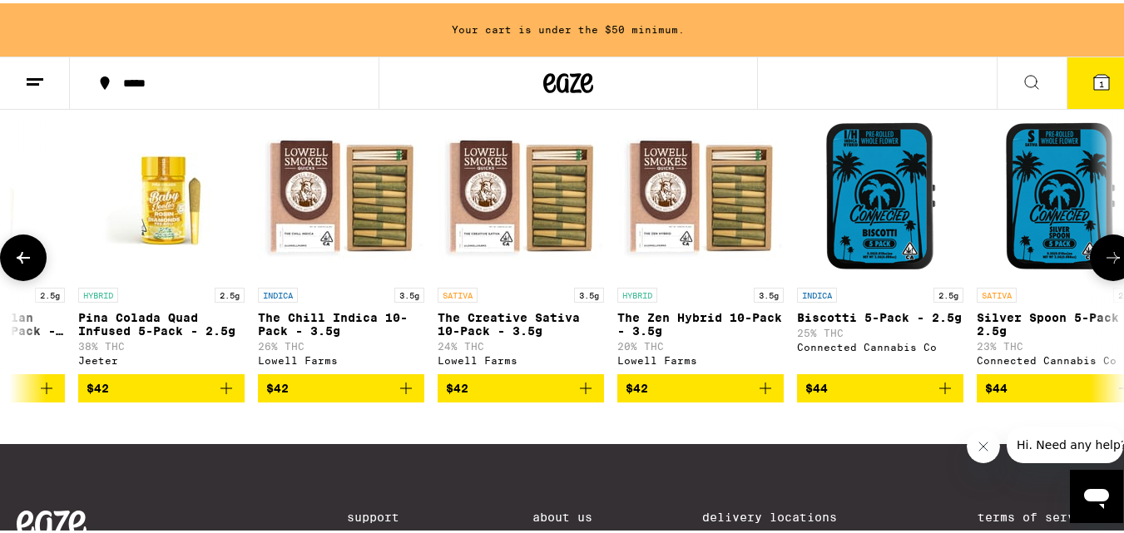
scroll to position [0, 15567]
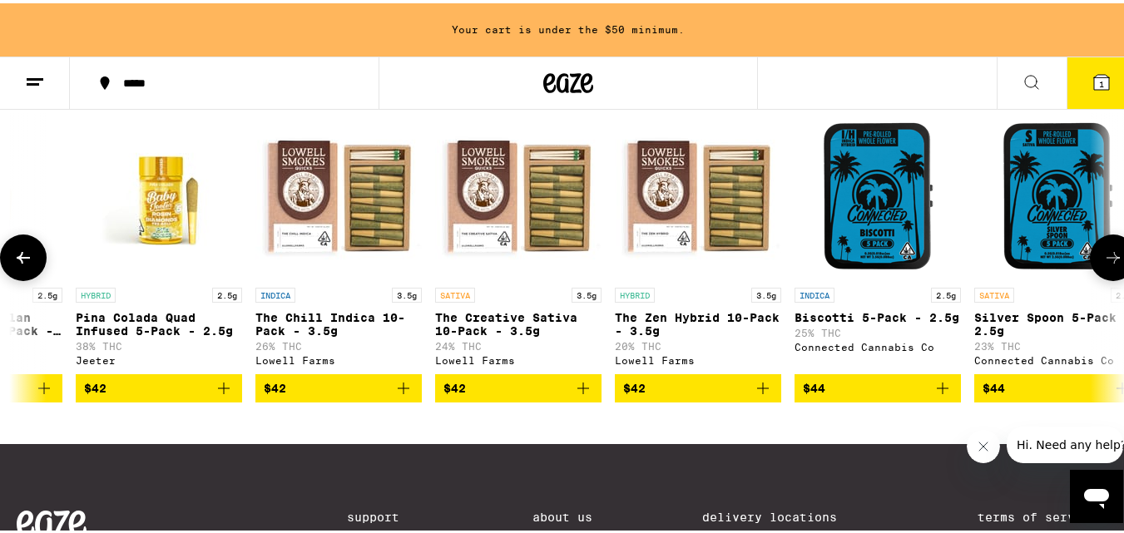
click at [1103, 264] on icon at bounding box center [1113, 255] width 20 height 20
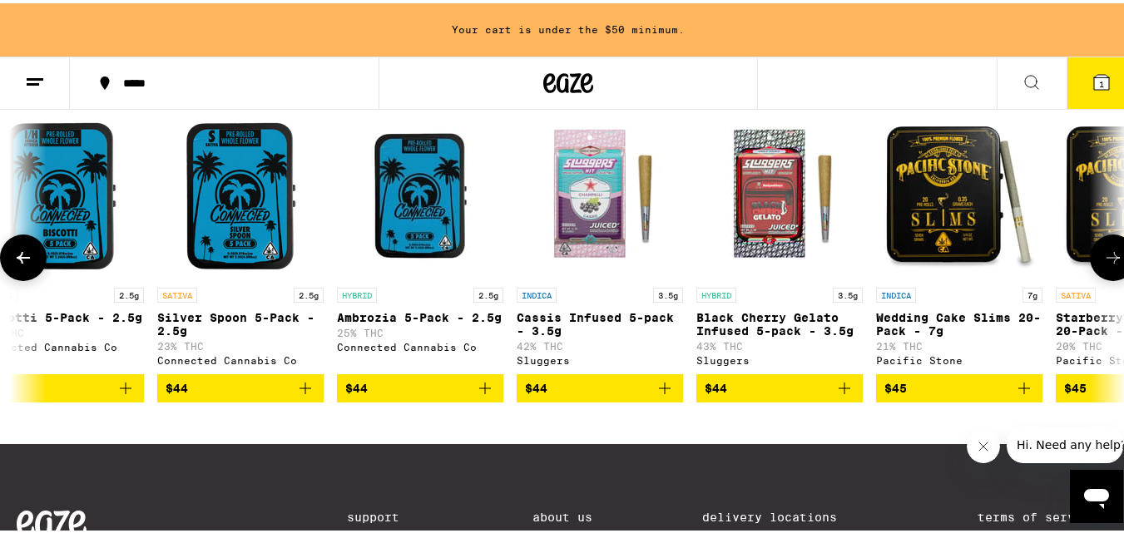
scroll to position [0, 16483]
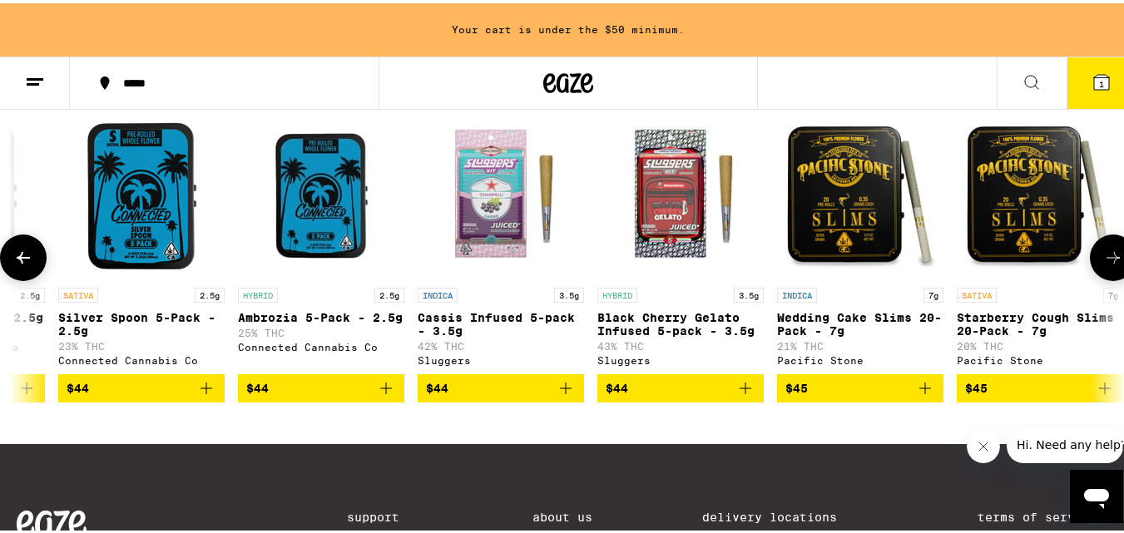
click at [1103, 264] on icon at bounding box center [1113, 255] width 20 height 20
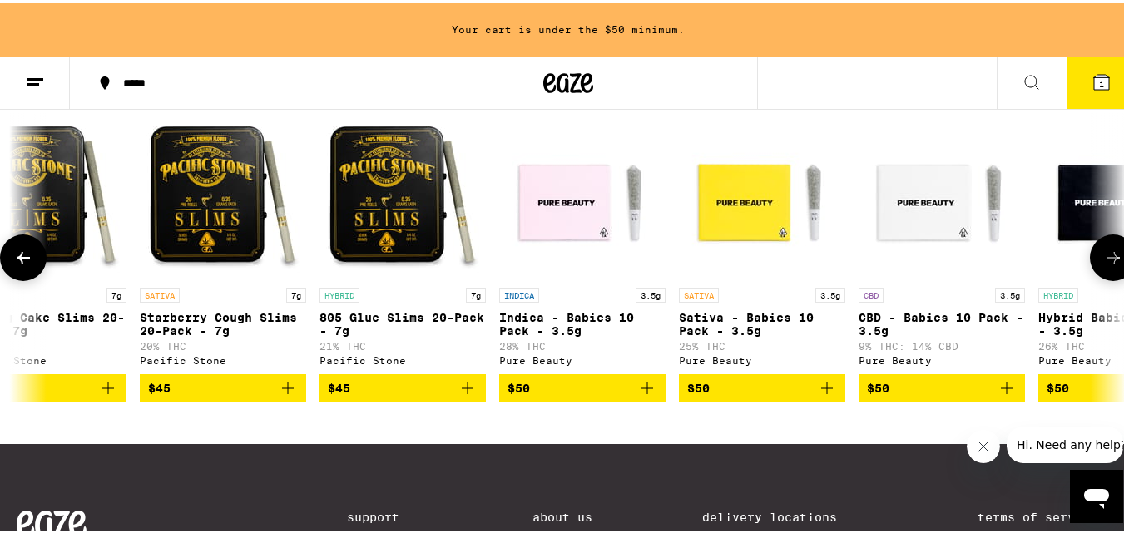
scroll to position [0, 17399]
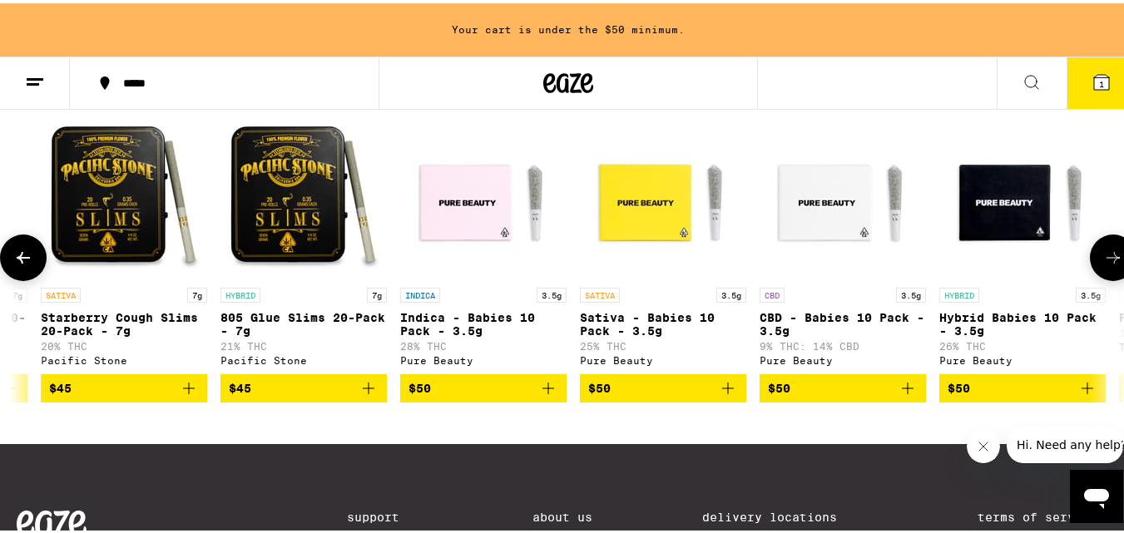
click at [855, 251] on img "Open page for CBD - Babies 10 Pack - 3.5g from Pure Beauty" at bounding box center [842, 193] width 166 height 166
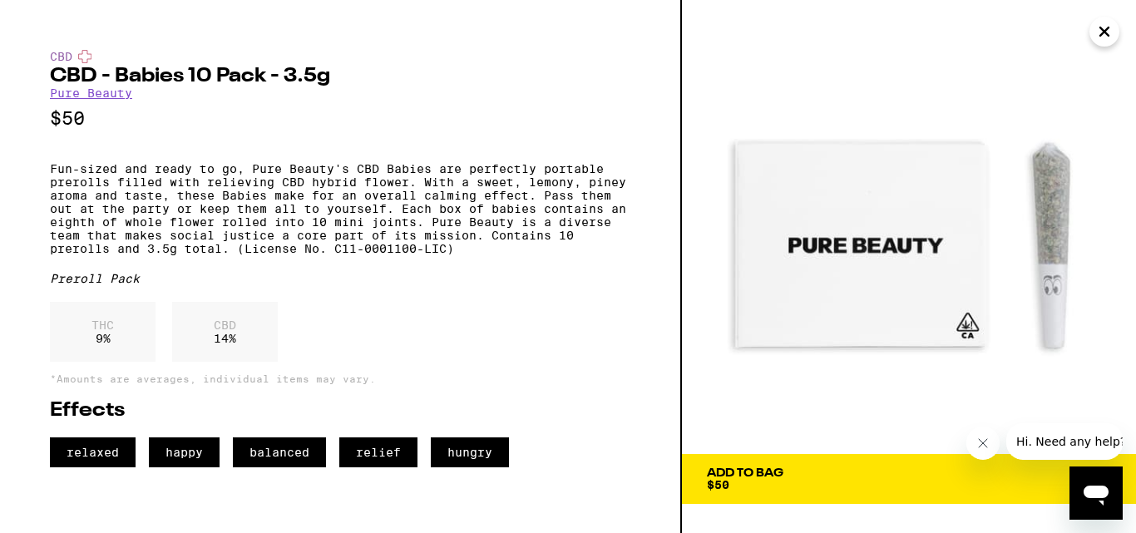
click at [1111, 33] on icon "Close" at bounding box center [1105, 31] width 20 height 25
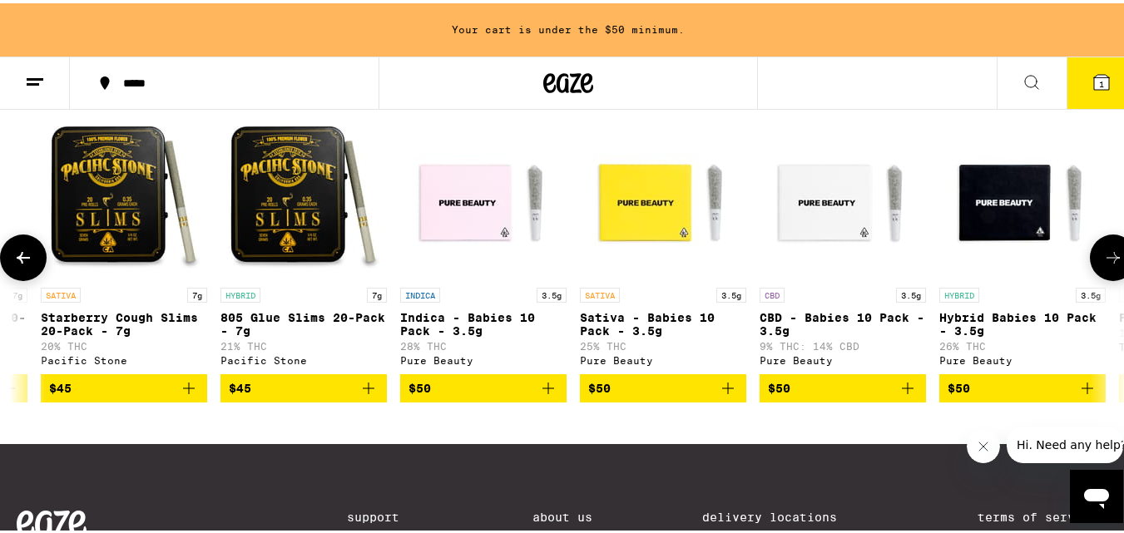
click at [1103, 264] on icon at bounding box center [1113, 255] width 20 height 20
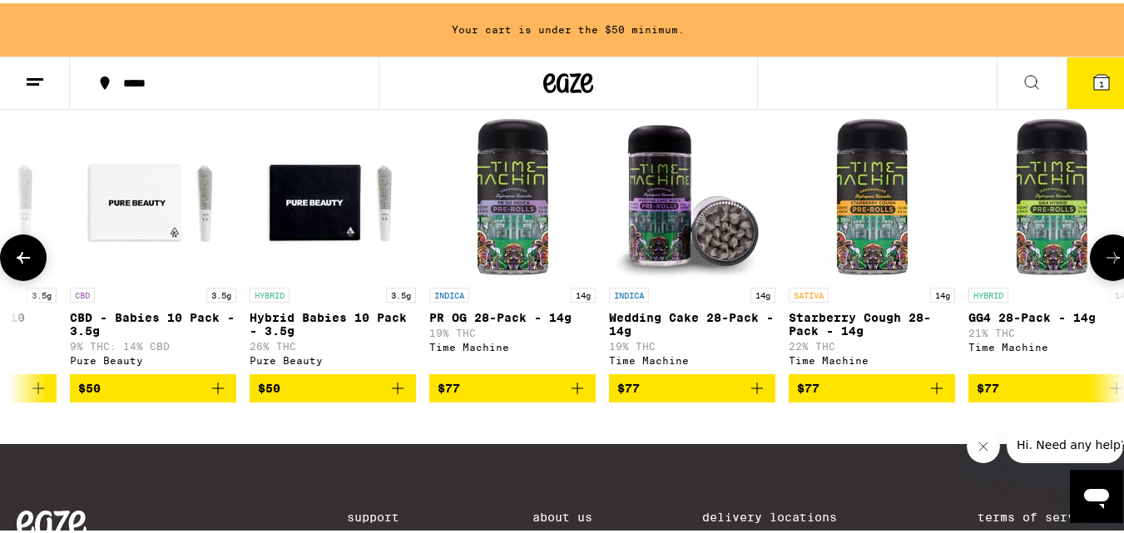
scroll to position [0, 18126]
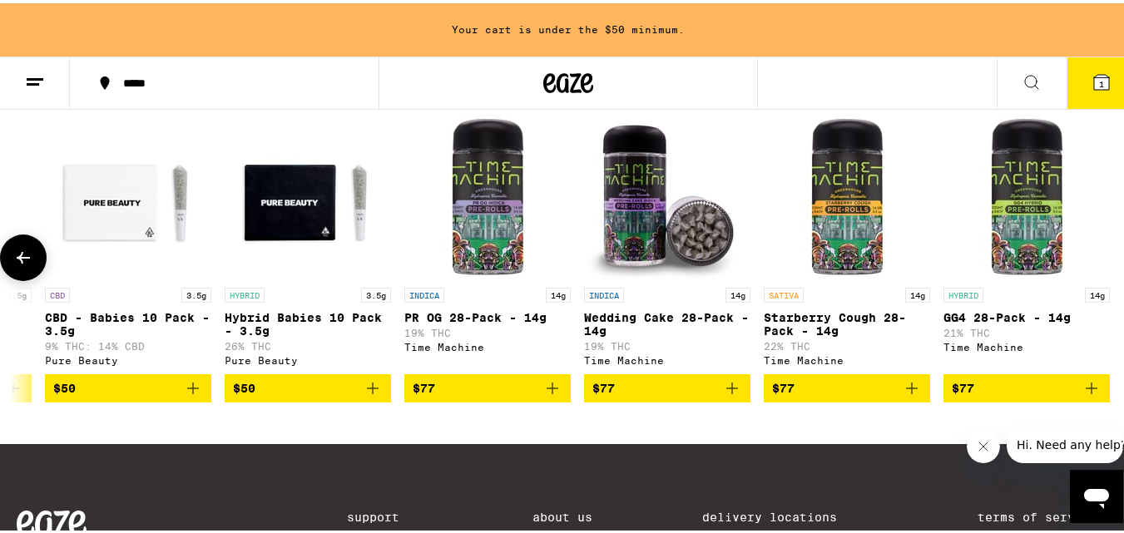
click at [22, 260] on icon at bounding box center [23, 255] width 13 height 12
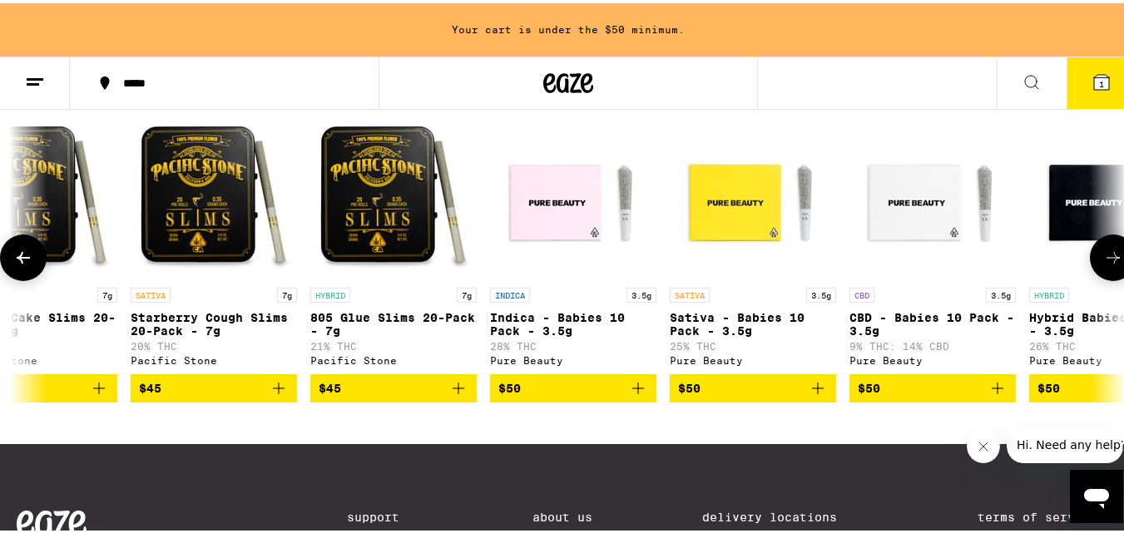
scroll to position [0, 17210]
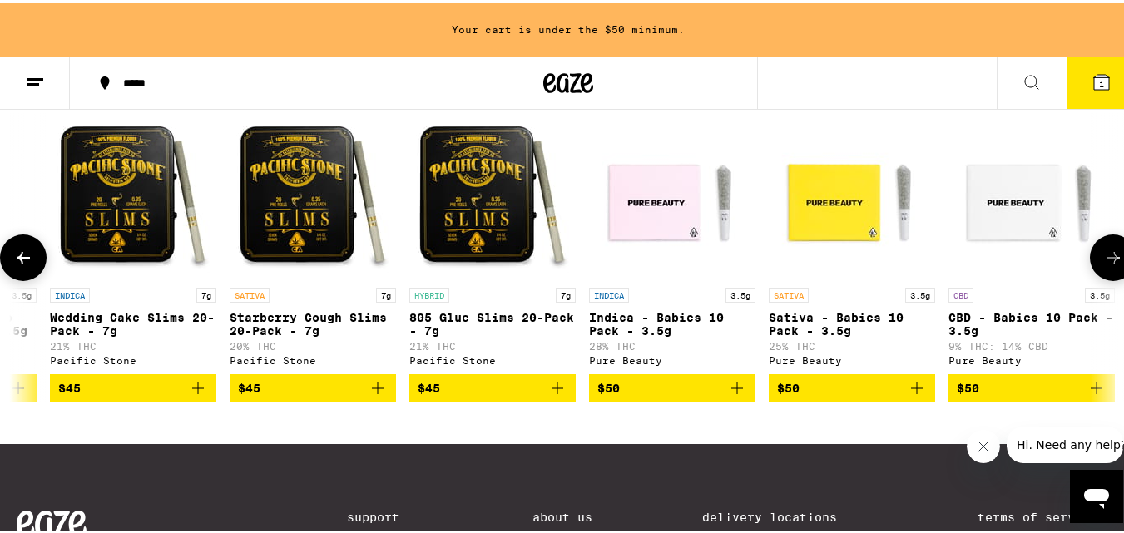
click at [1102, 278] on button at bounding box center [1113, 254] width 47 height 47
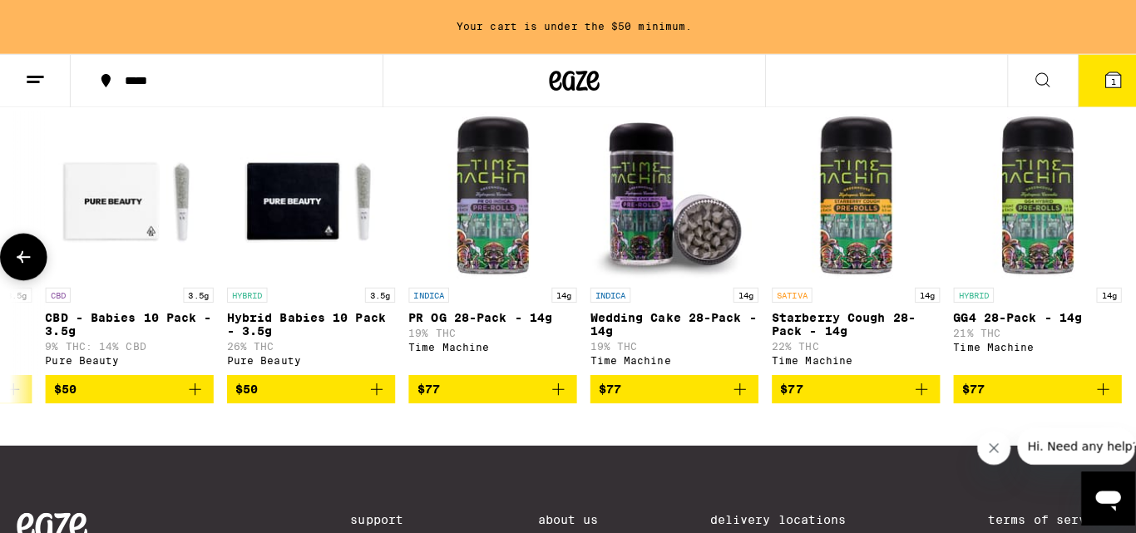
scroll to position [0, 18126]
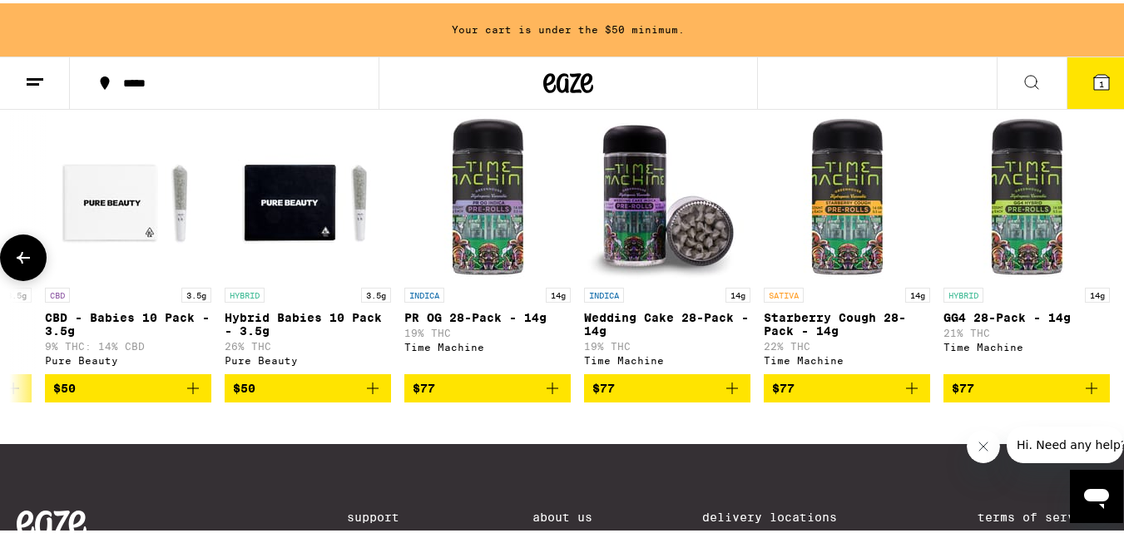
click at [108, 395] on span "$50" at bounding box center [128, 385] width 150 height 20
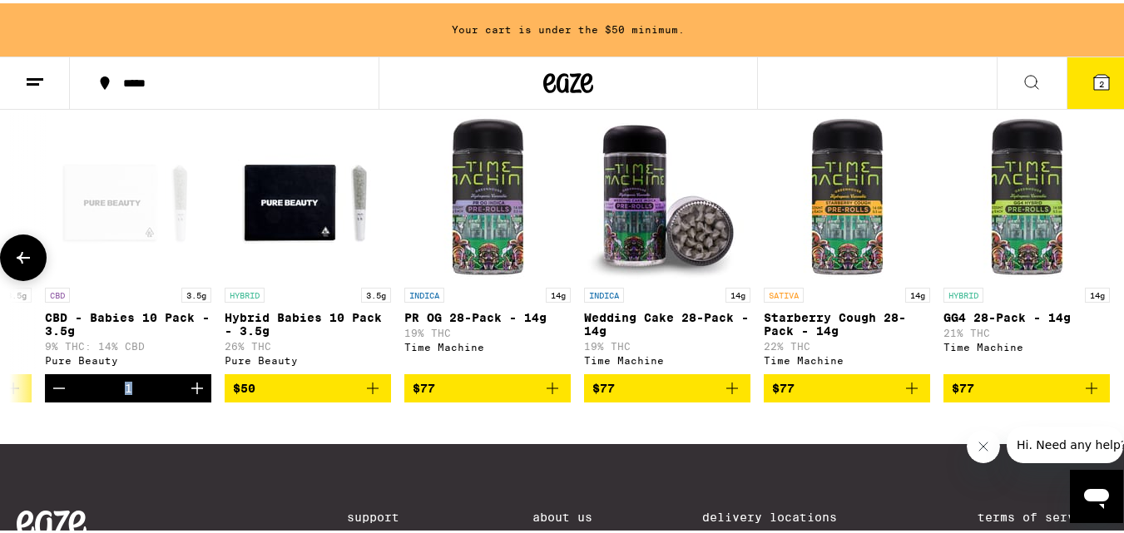
click at [108, 399] on div "1" at bounding box center [128, 385] width 166 height 28
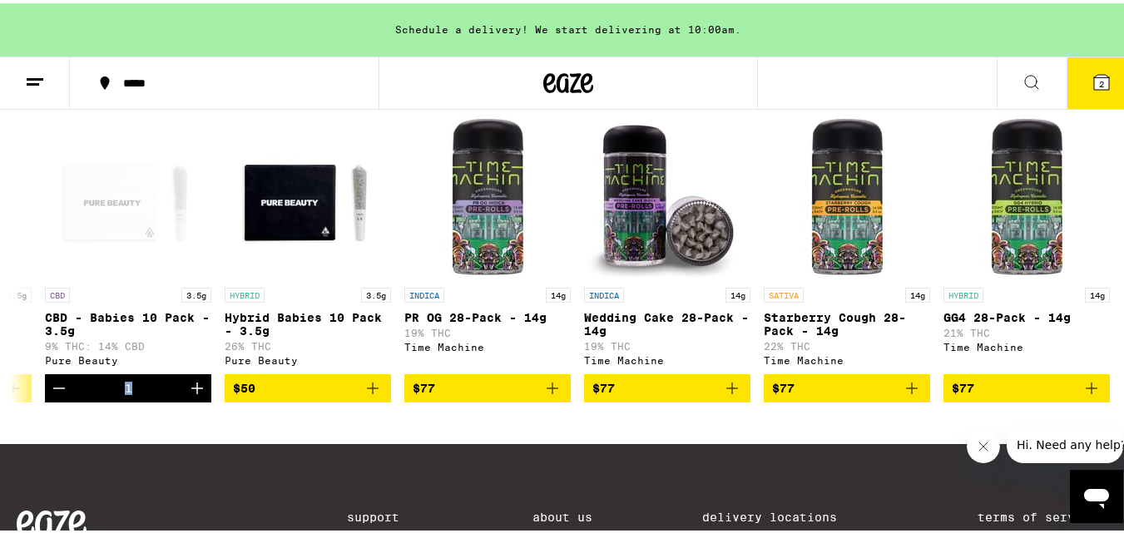
click at [1099, 82] on span "2" at bounding box center [1101, 81] width 5 height 10
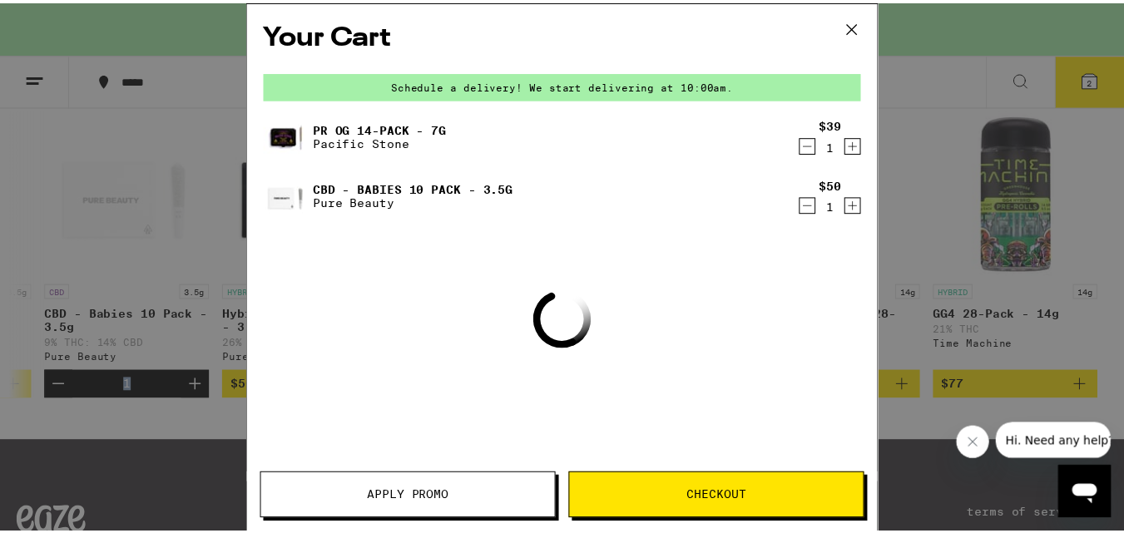
scroll to position [0, 18113]
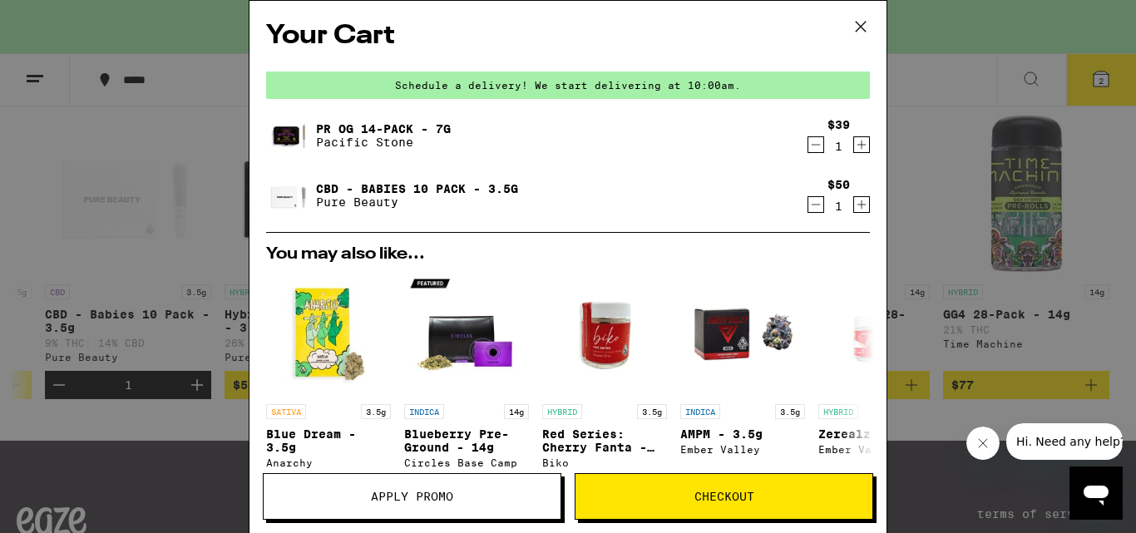
click at [828, 151] on div "1" at bounding box center [839, 146] width 22 height 13
click at [808, 147] on icon "Decrement" at bounding box center [815, 145] width 15 height 20
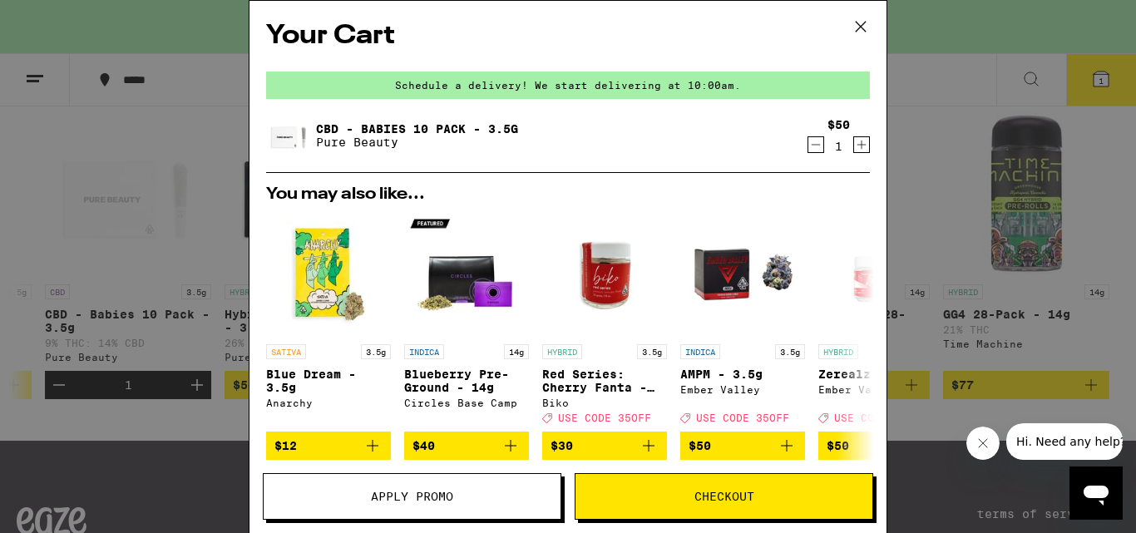
click at [863, 28] on icon at bounding box center [860, 26] width 25 height 25
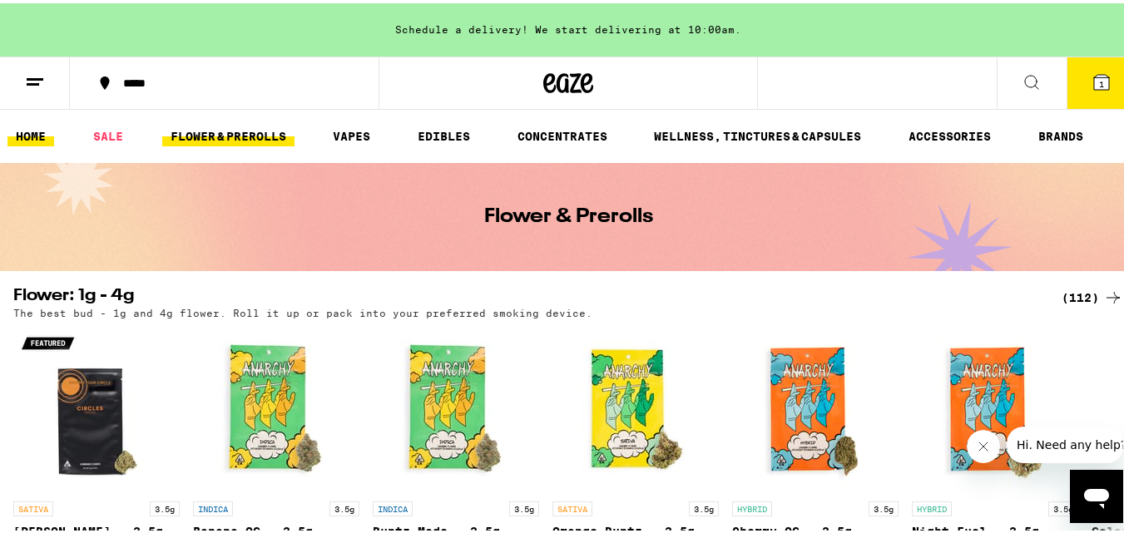
click at [41, 134] on link "HOME" at bounding box center [30, 133] width 47 height 20
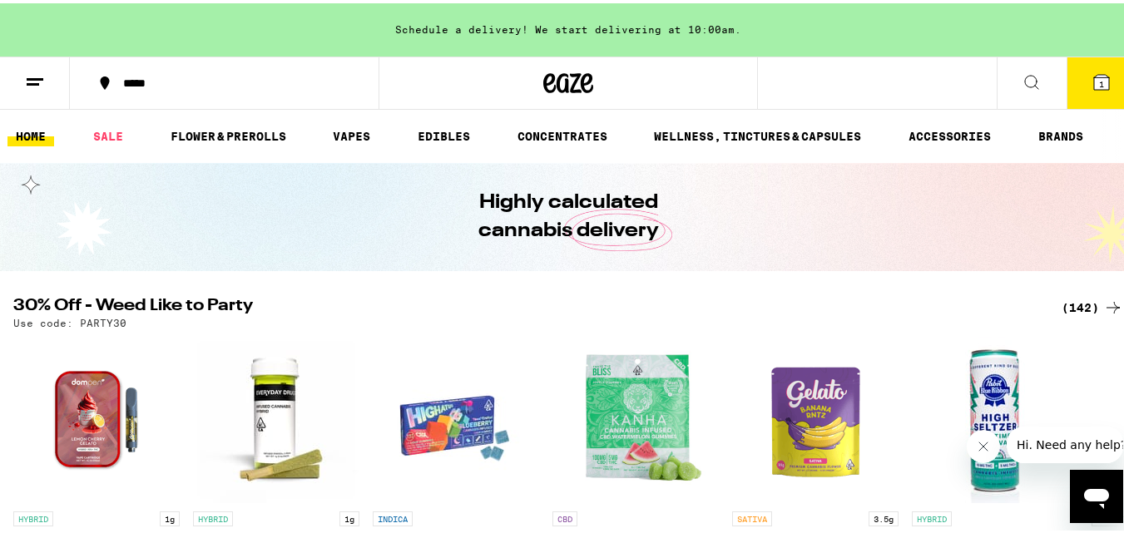
click at [1094, 80] on icon at bounding box center [1101, 79] width 15 height 15
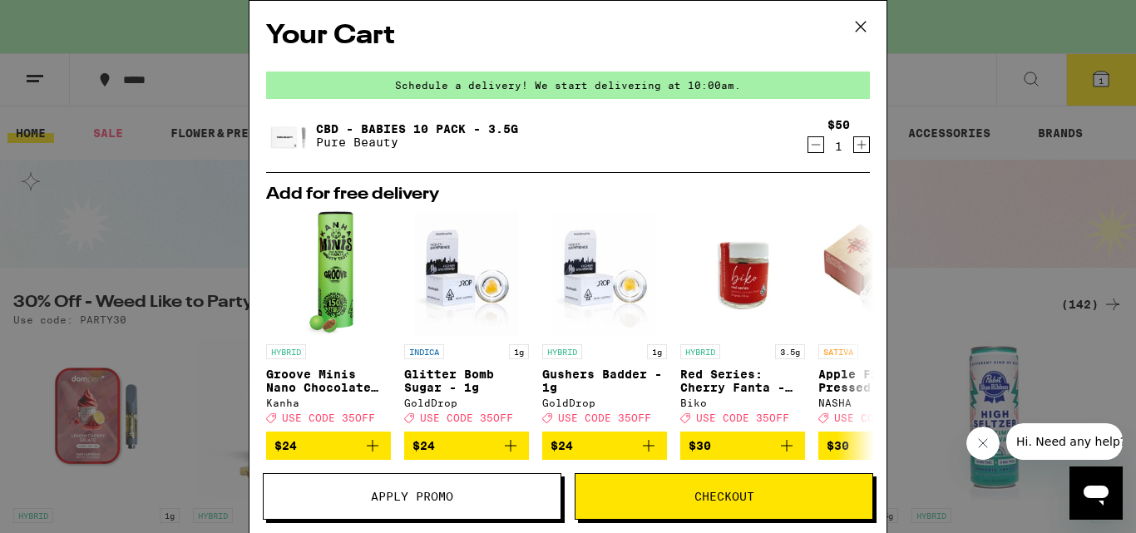
click at [709, 498] on span "Checkout" at bounding box center [724, 497] width 60 height 12
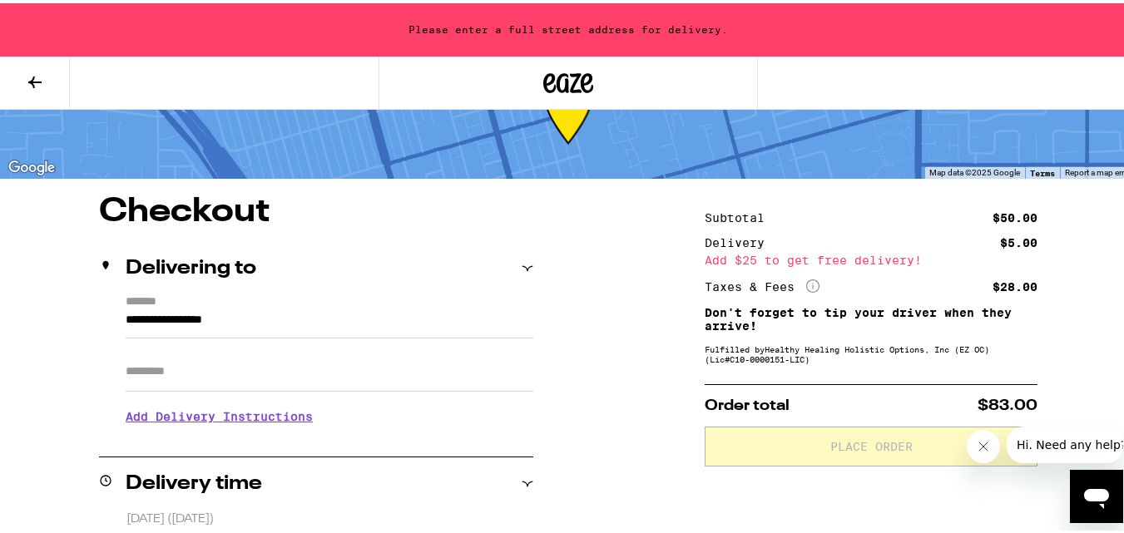
scroll to position [86, 0]
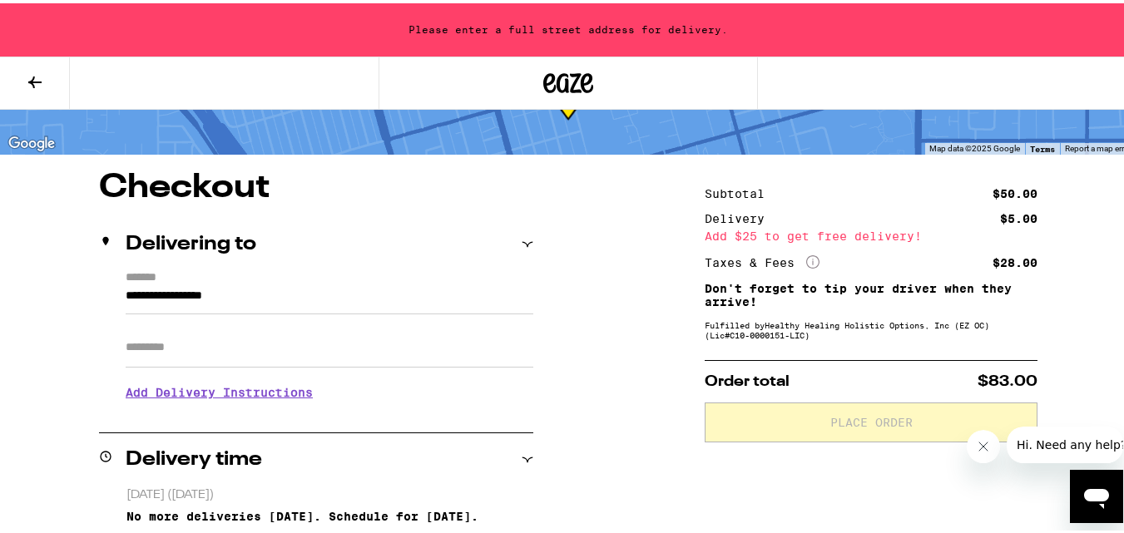
click at [808, 256] on icon "More Info" at bounding box center [812, 258] width 13 height 13
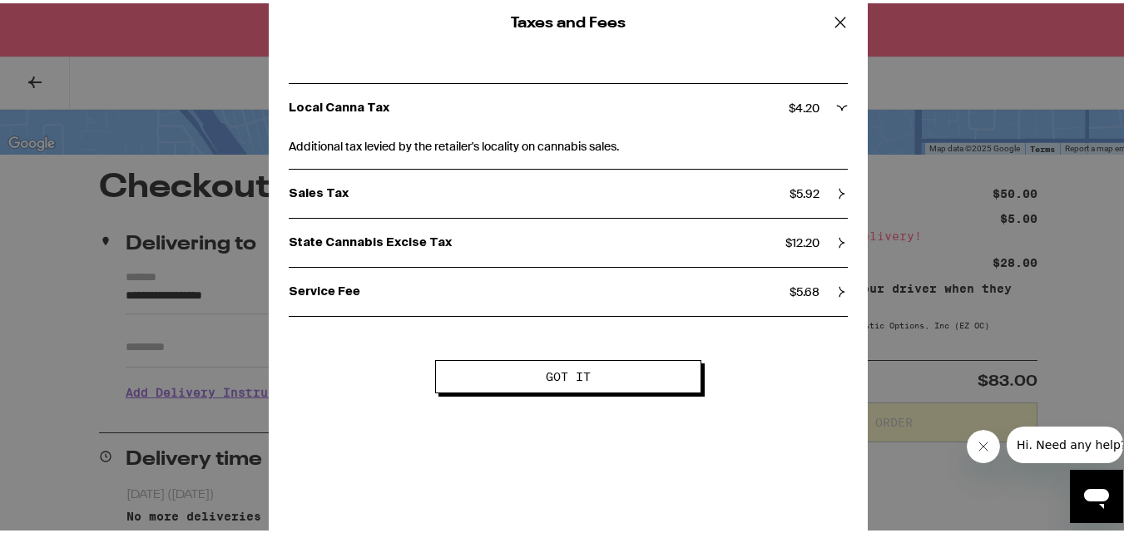
click at [836, 242] on icon at bounding box center [842, 240] width 12 height 12
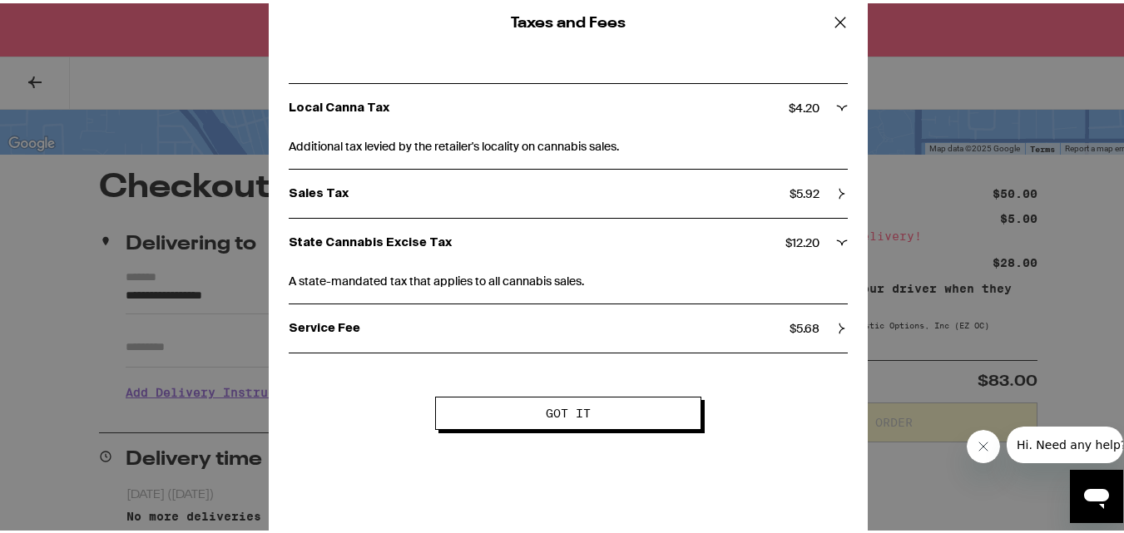
click at [828, 15] on icon at bounding box center [840, 19] width 25 height 25
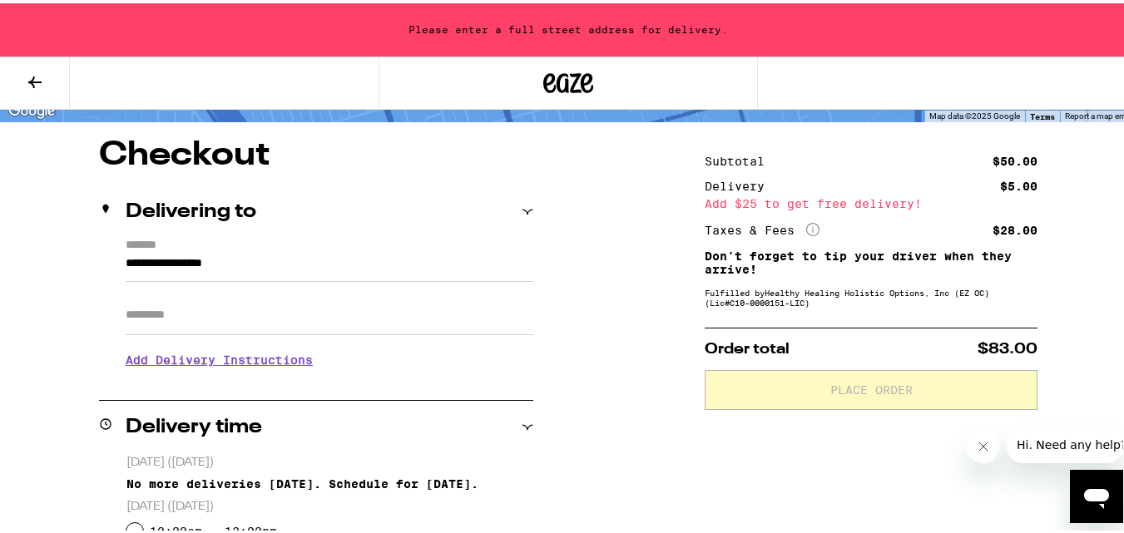
scroll to position [107, 0]
